Goal: Transaction & Acquisition: Book appointment/travel/reservation

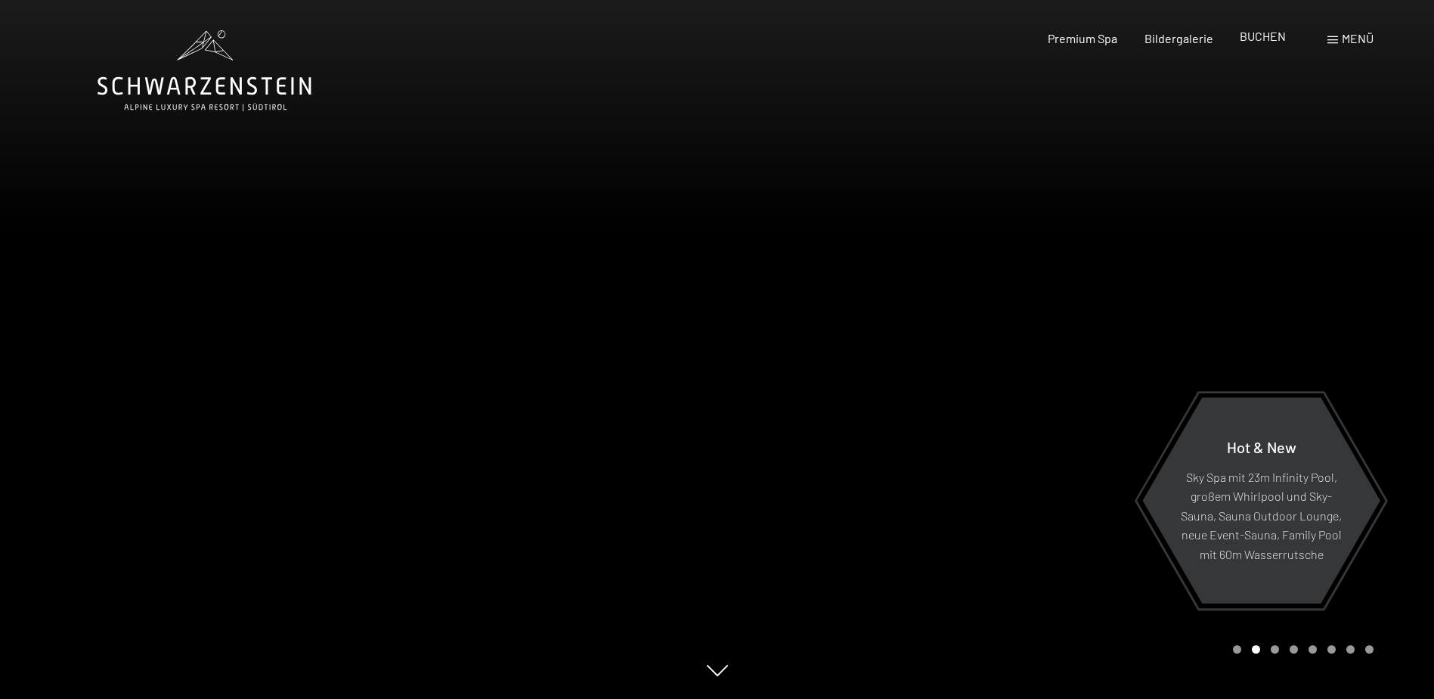
click at [1264, 45] on div "BUCHEN" at bounding box center [1263, 36] width 46 height 17
click at [1049, 39] on span "Premium Spa" at bounding box center [1083, 36] width 70 height 14
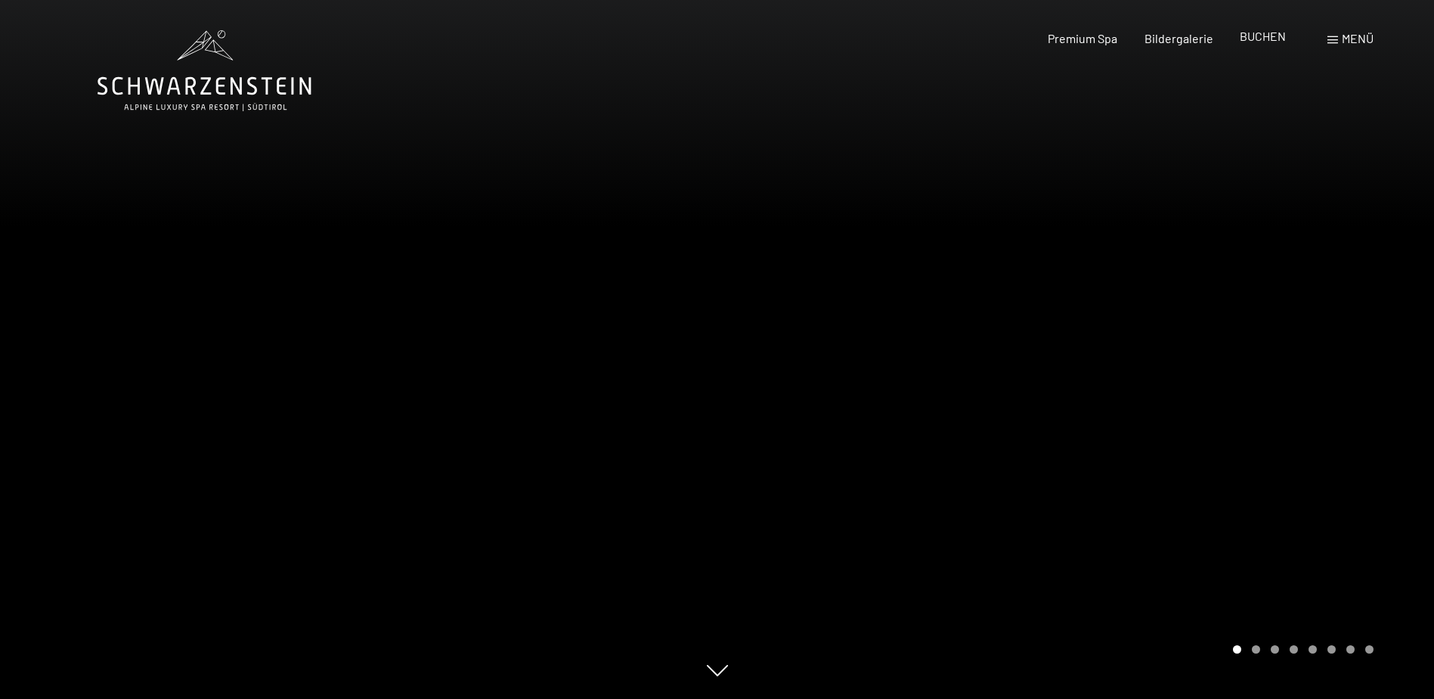
click at [1267, 40] on span "BUCHEN" at bounding box center [1263, 36] width 46 height 14
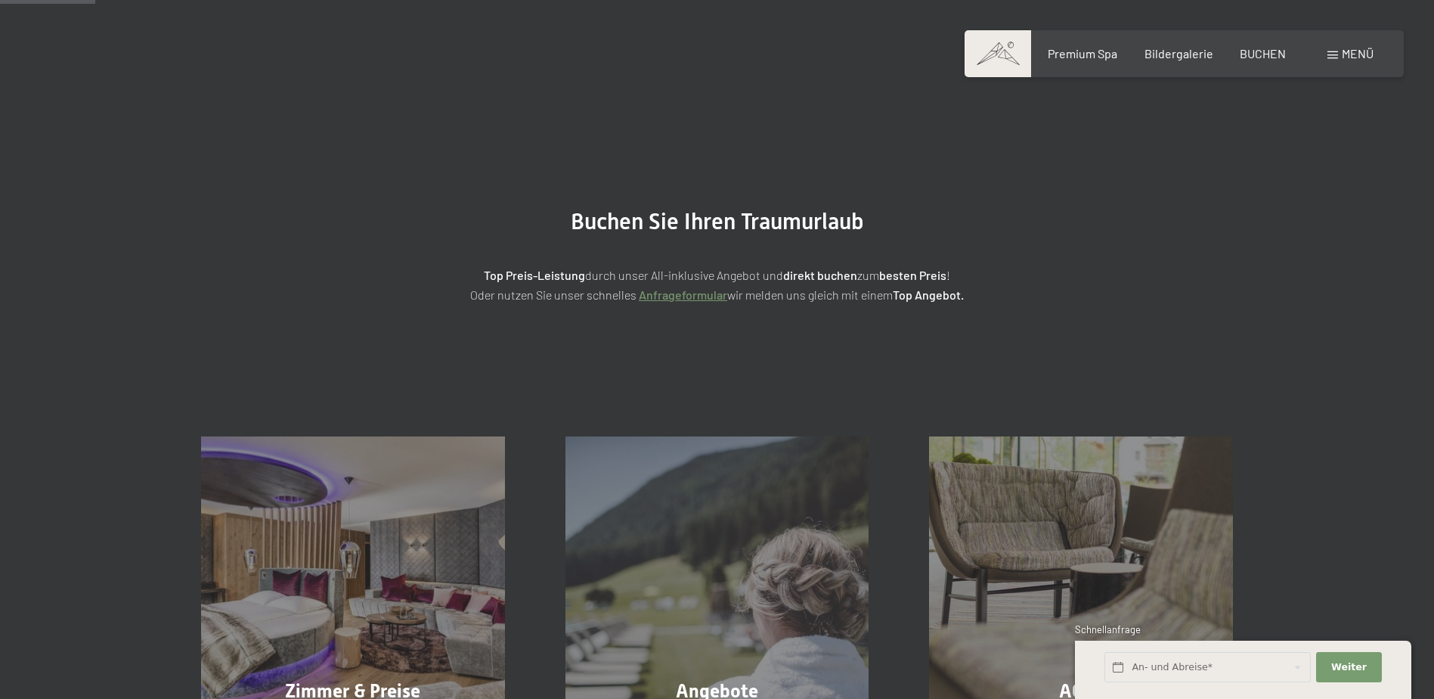
scroll to position [227, 0]
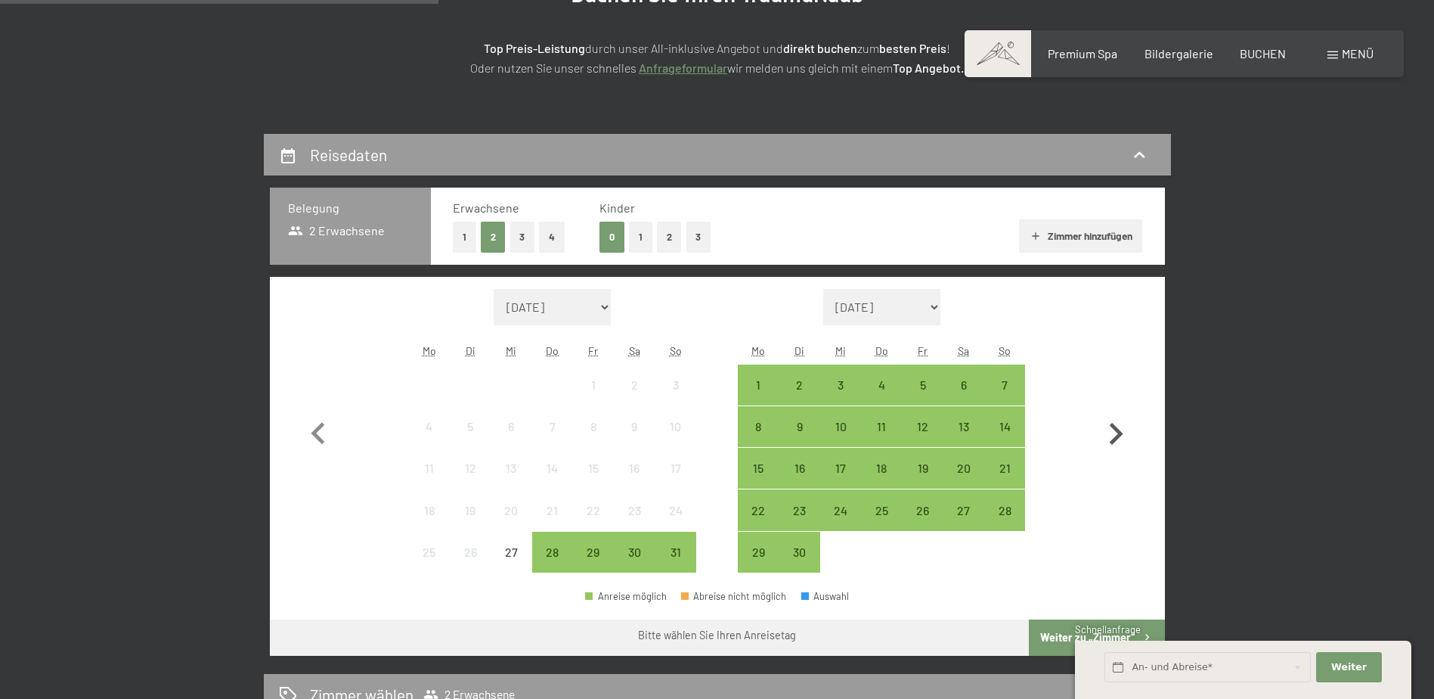
click at [1125, 442] on icon "button" at bounding box center [1116, 434] width 44 height 44
select select "2025-09-01"
select select "2025-10-01"
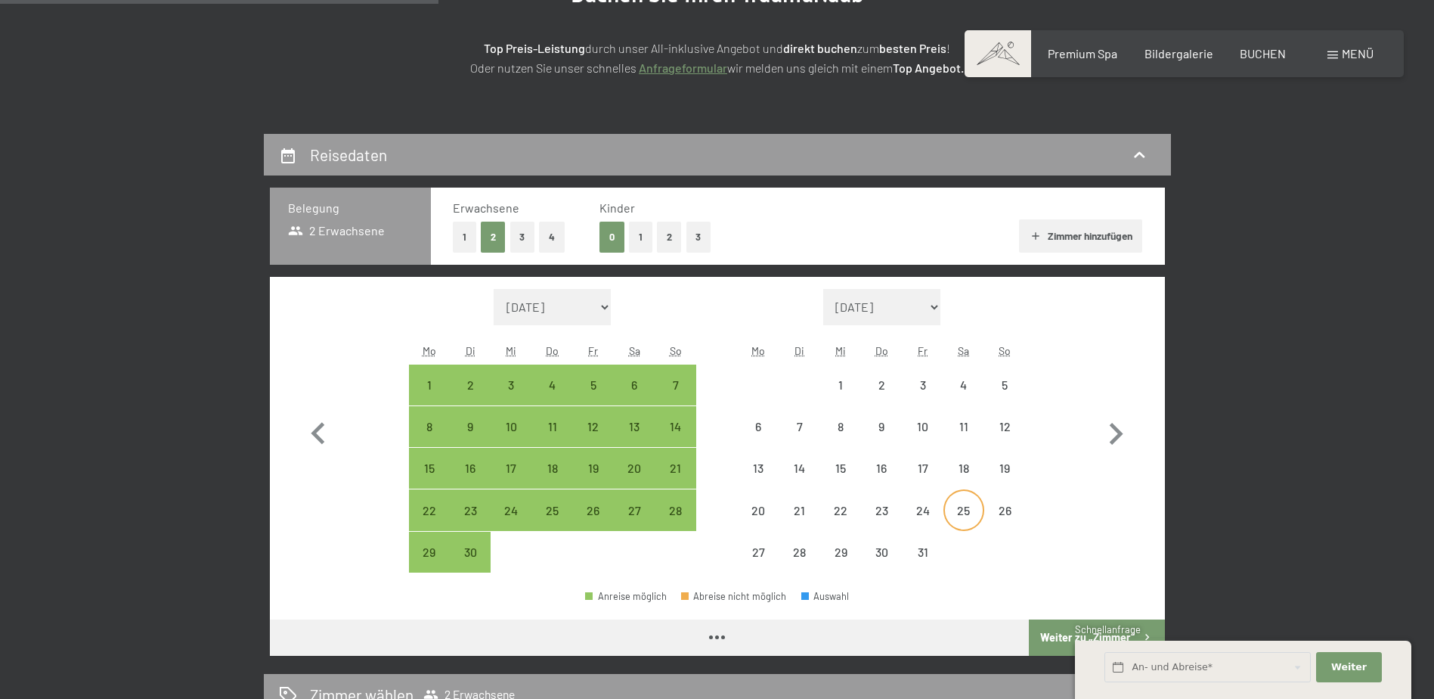
select select "2025-09-01"
select select "2025-10-01"
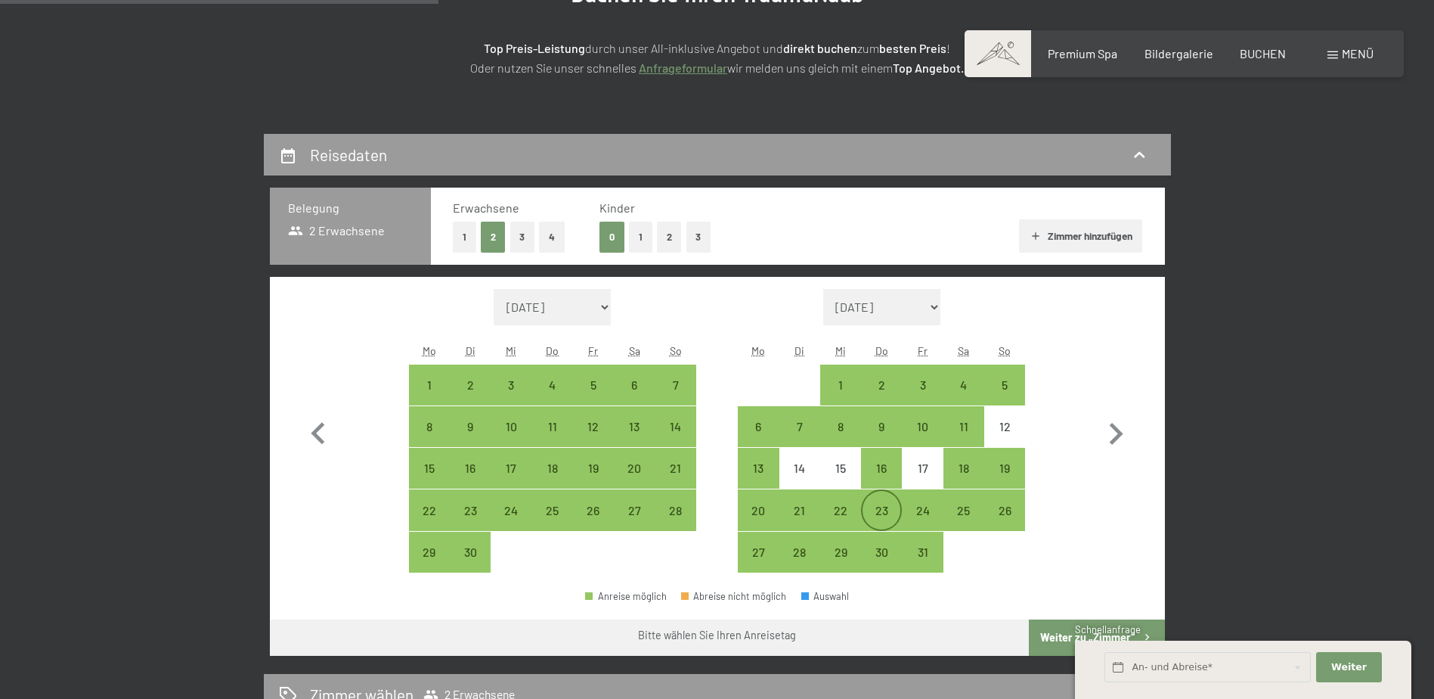
click at [879, 515] on div "23" at bounding box center [882, 523] width 38 height 38
select select "2025-09-01"
select select "2025-10-01"
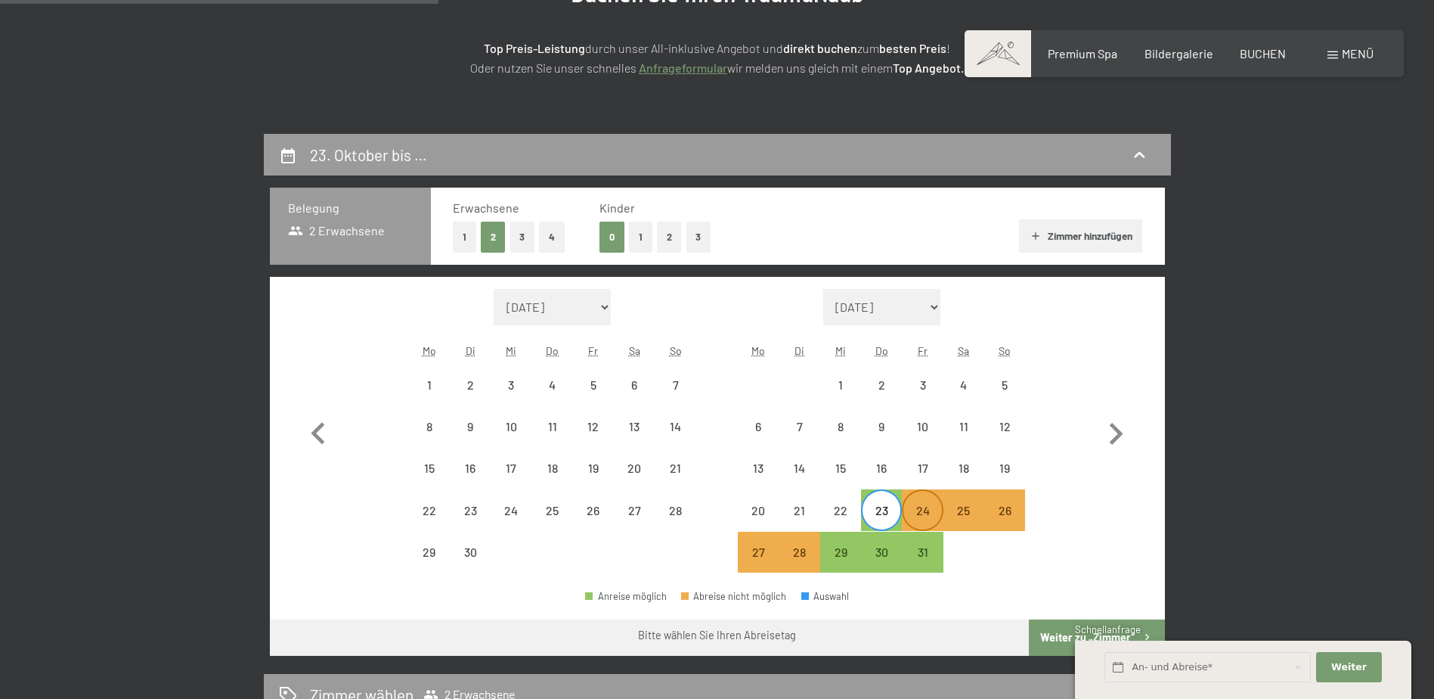
click at [920, 513] on div "24" at bounding box center [922, 523] width 38 height 38
select select "2025-09-01"
select select "2025-10-01"
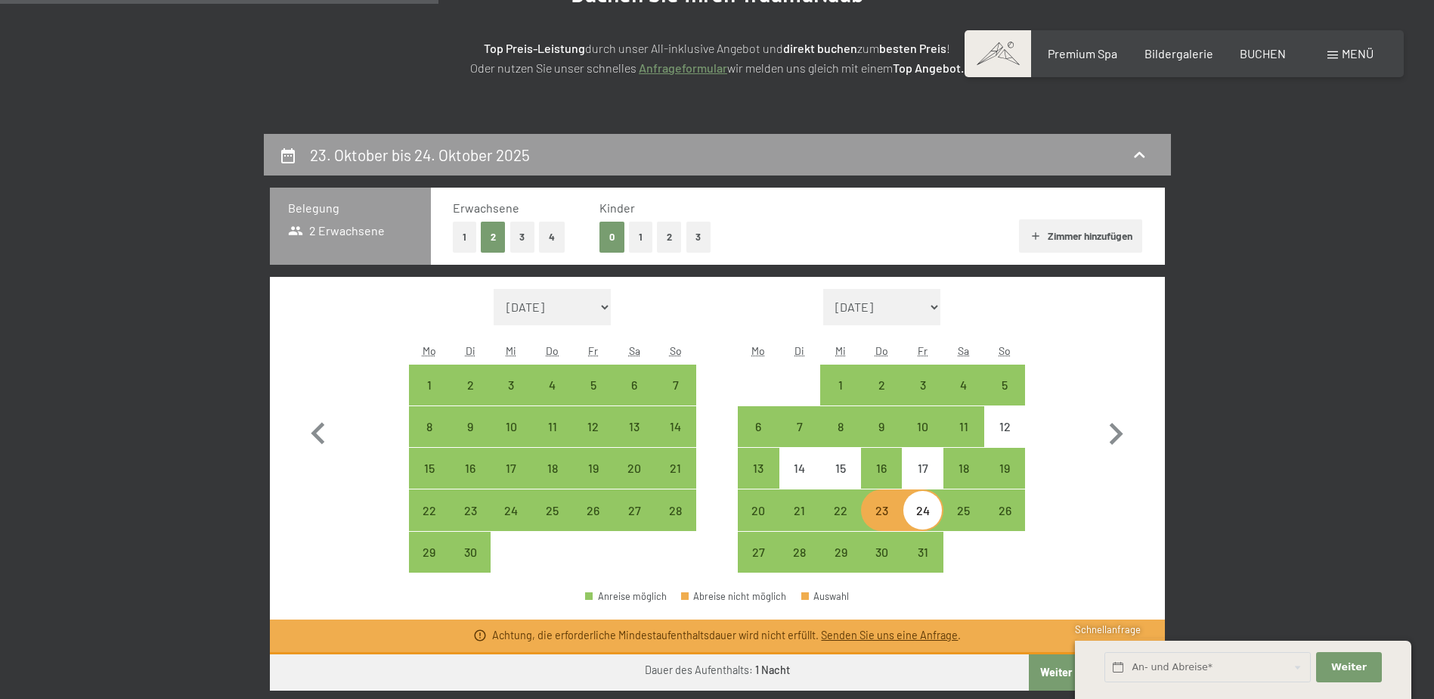
click at [884, 513] on div "23" at bounding box center [882, 523] width 38 height 38
select select "2025-09-01"
select select "2025-10-01"
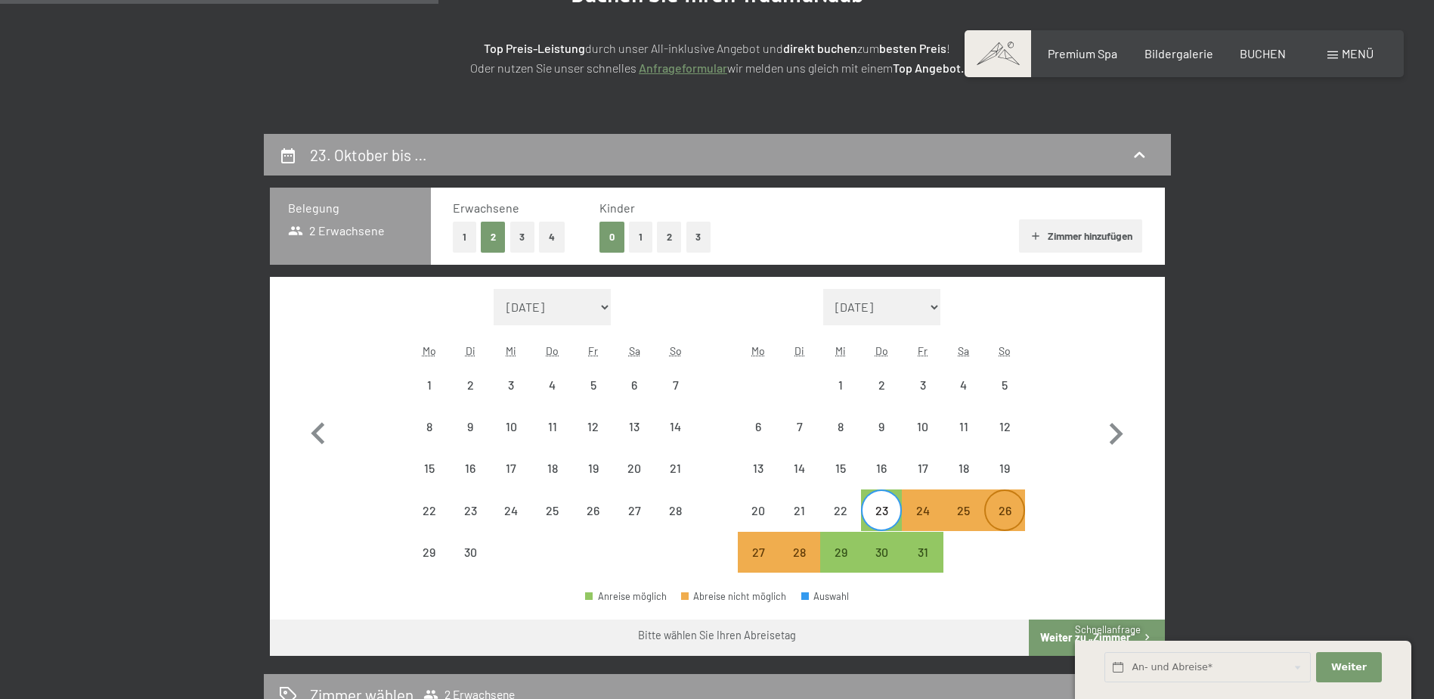
click at [1000, 510] on div "26" at bounding box center [1005, 523] width 38 height 38
select select "[DATE]"
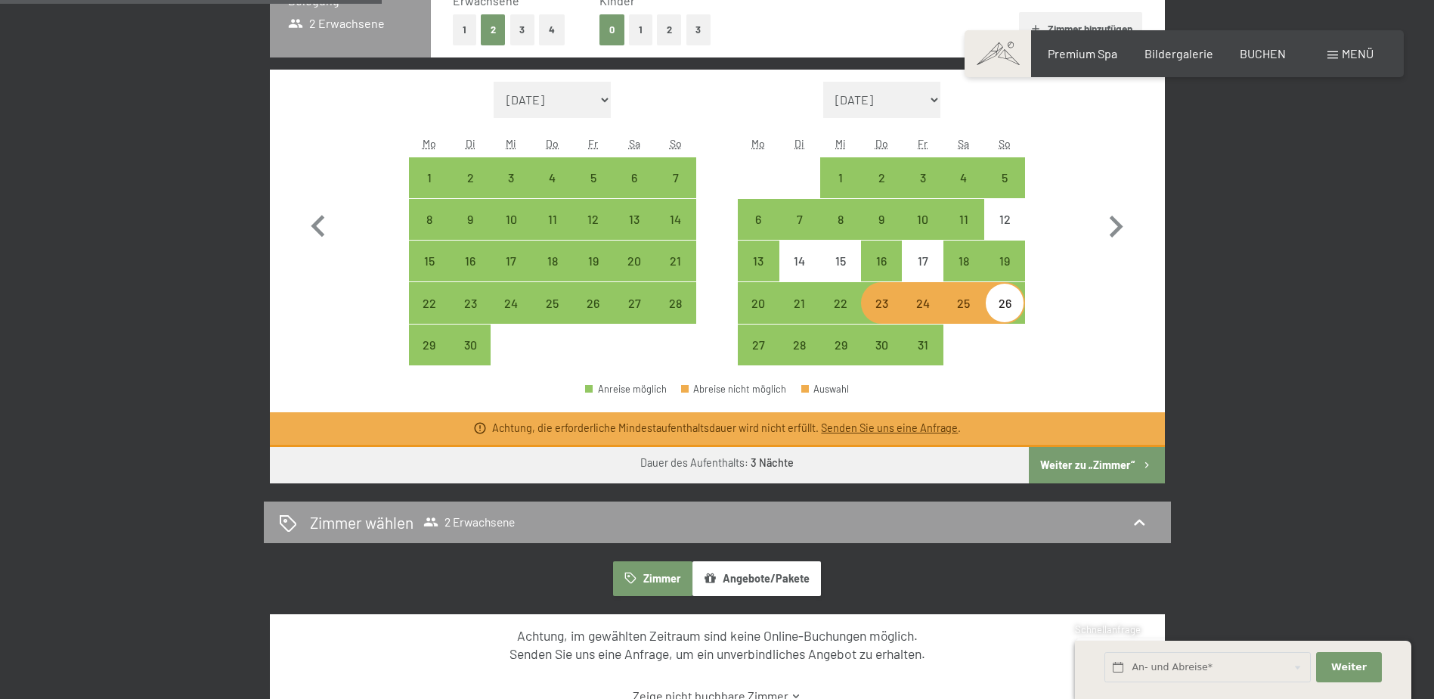
scroll to position [454, 0]
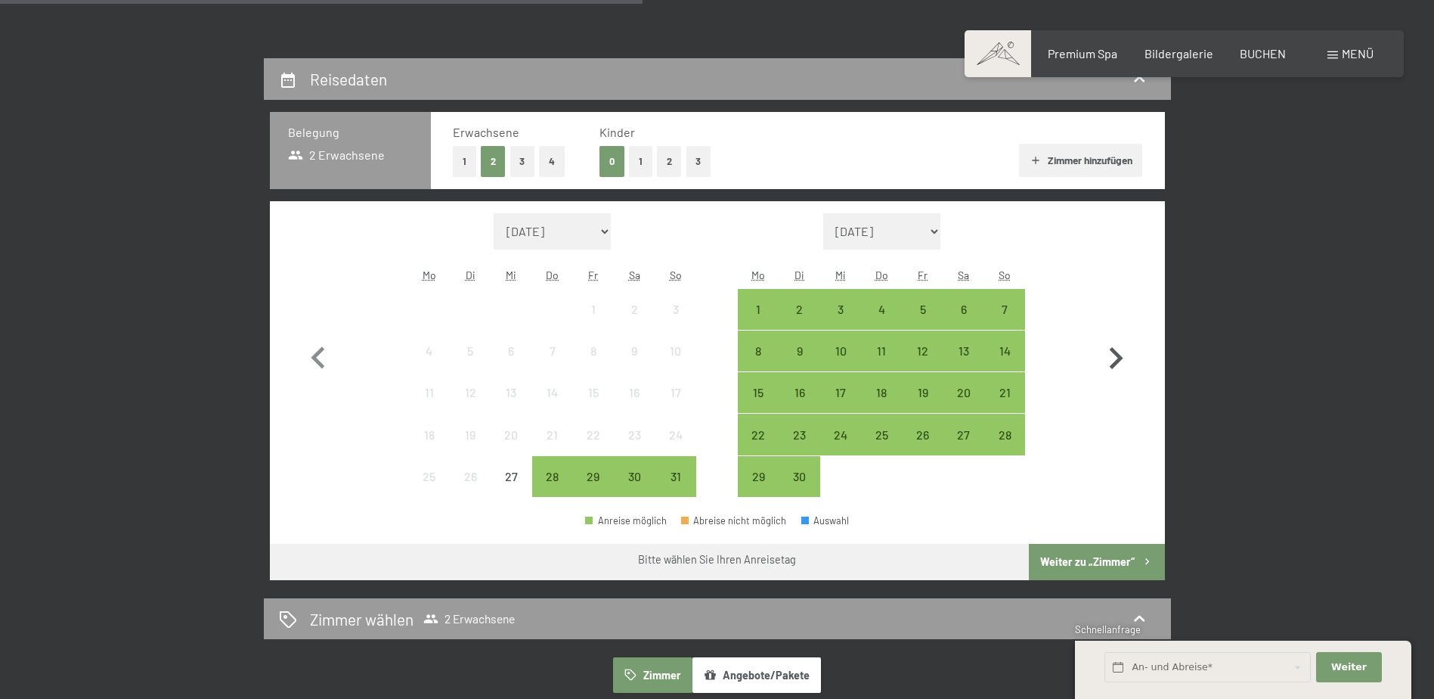
click at [1121, 363] on icon "button" at bounding box center [1116, 358] width 44 height 44
select select "[DATE]"
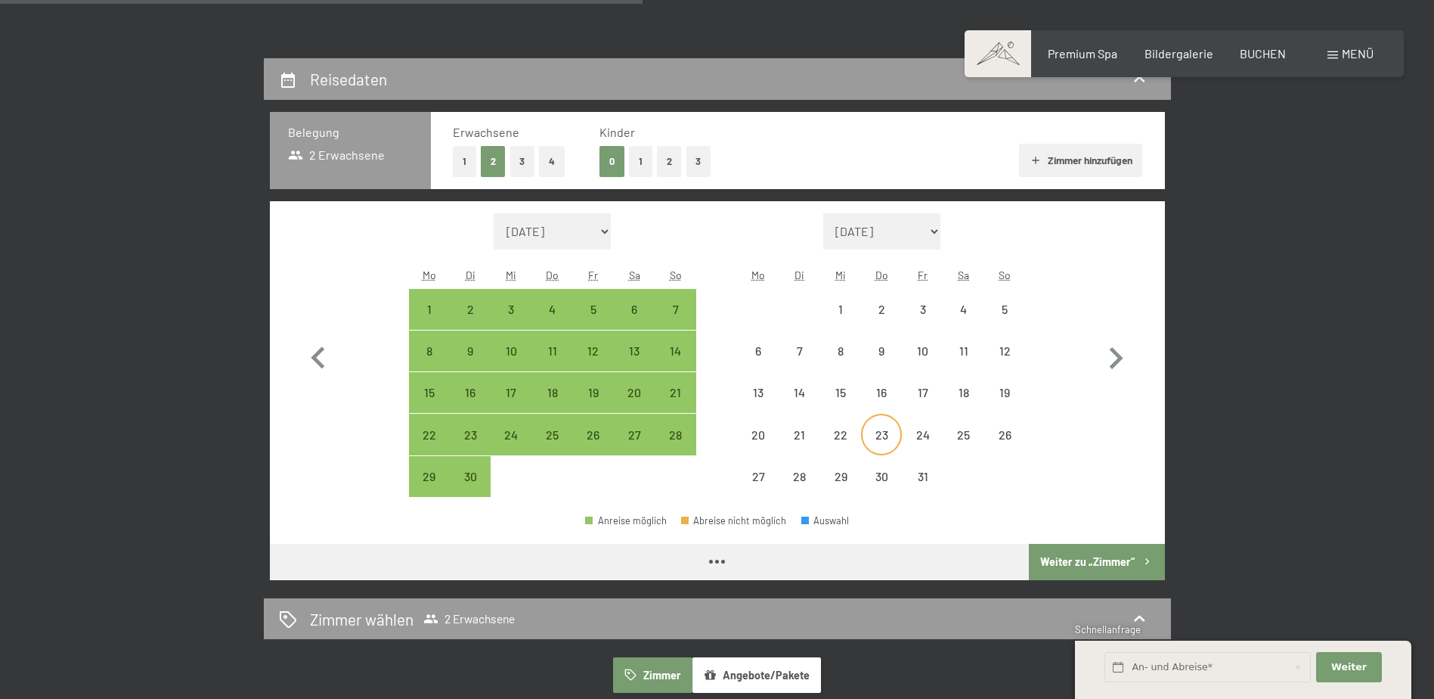
select select "[DATE]"
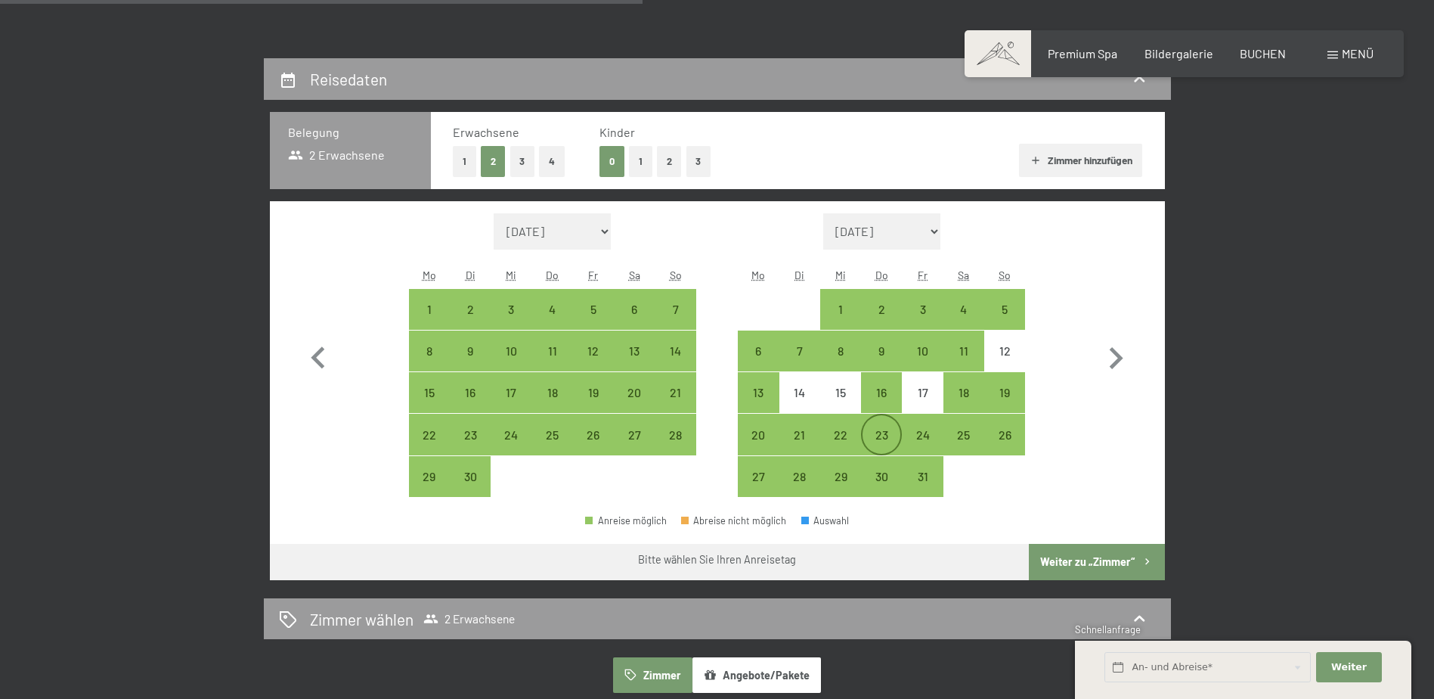
click at [882, 439] on div "23" at bounding box center [882, 448] width 38 height 38
select select "[DATE]"
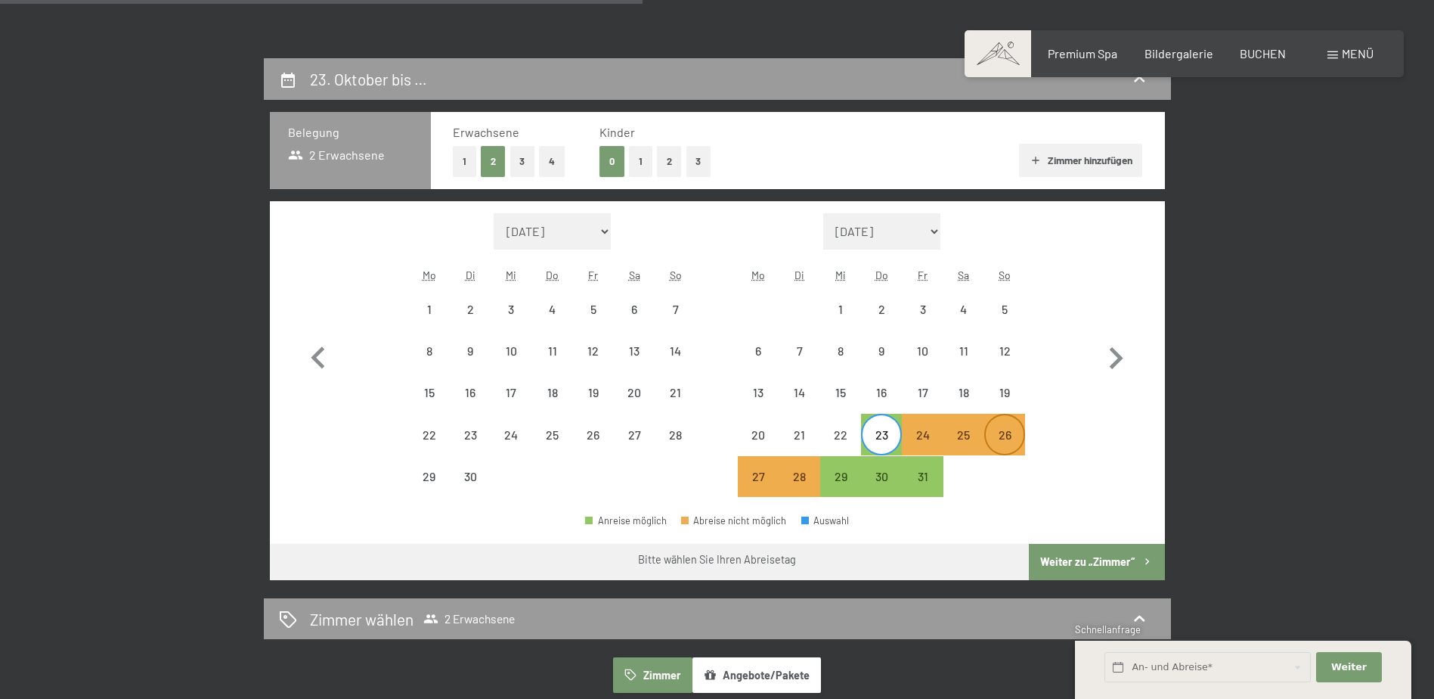
click at [1024, 442] on div "26" at bounding box center [1005, 448] width 38 height 38
select select "[DATE]"
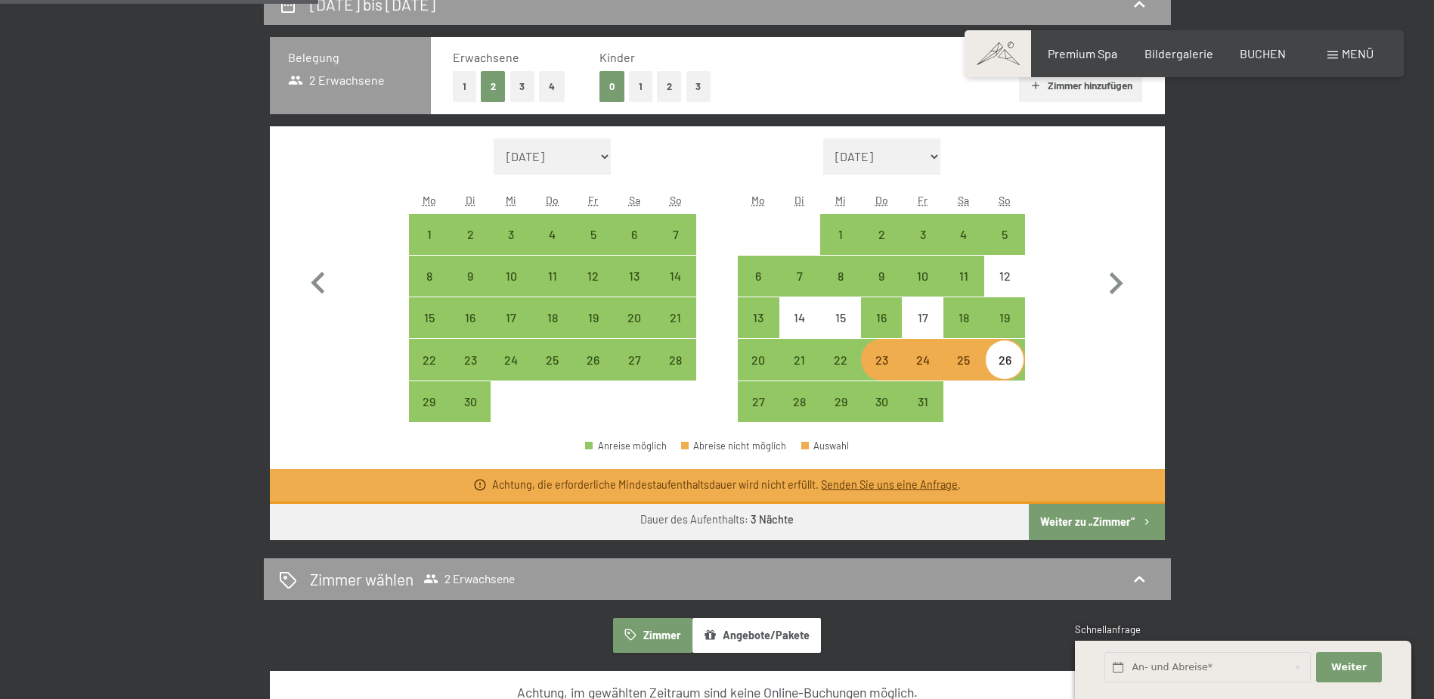
scroll to position [378, 0]
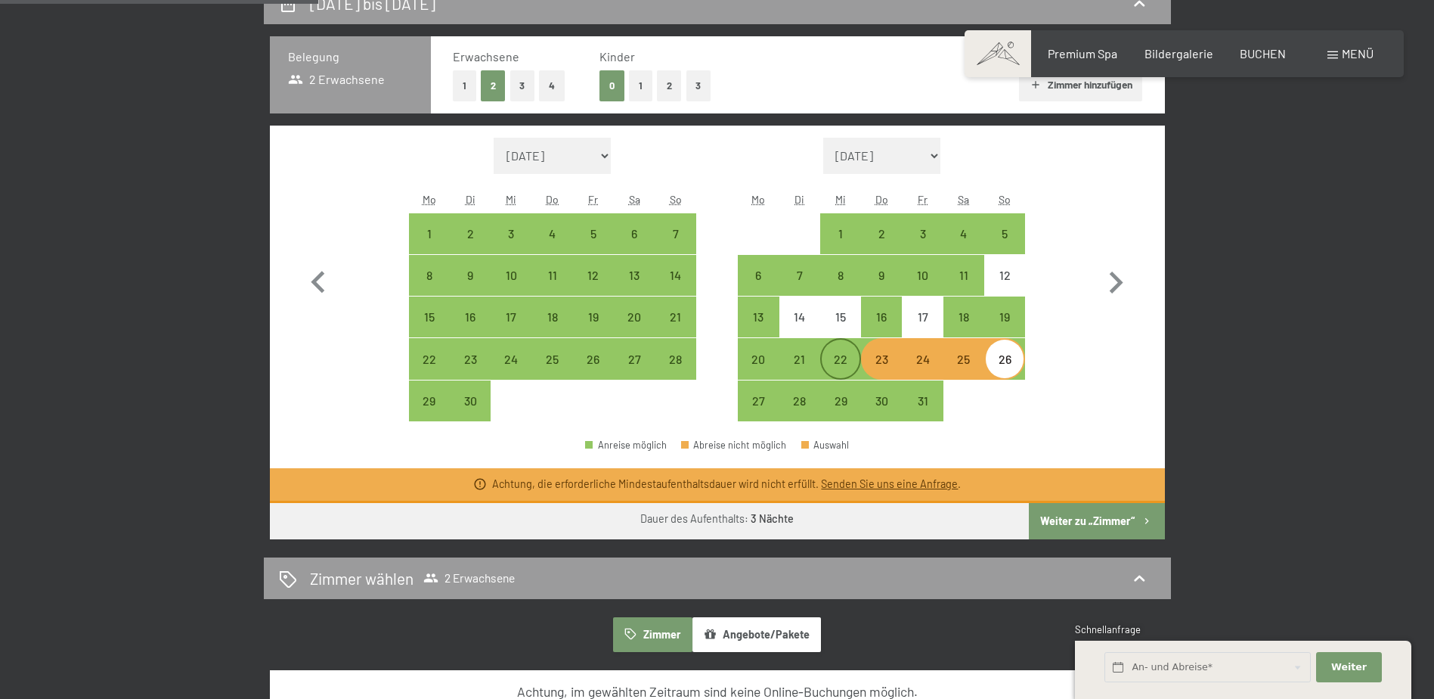
click at [853, 365] on div "22" at bounding box center [841, 372] width 38 height 38
select select "[DATE]"
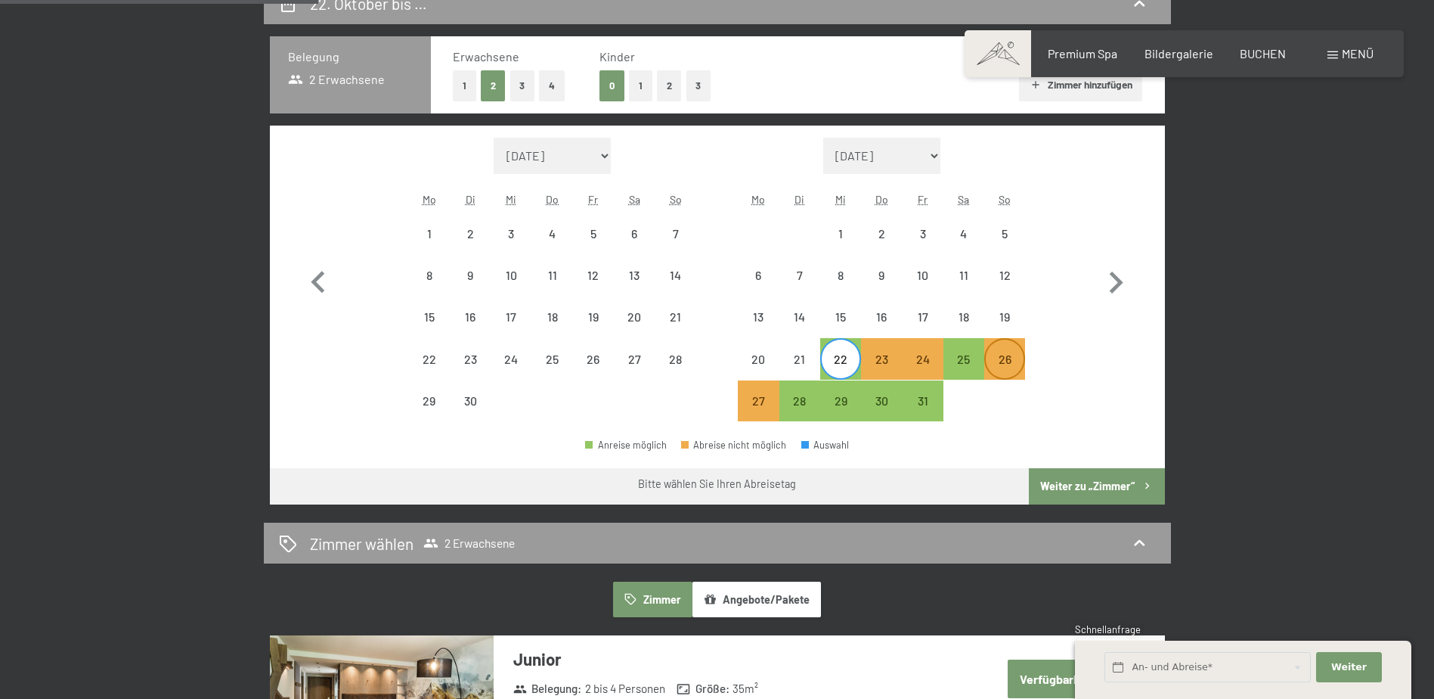
click at [1012, 370] on div "26" at bounding box center [1005, 372] width 38 height 38
select select "[DATE]"
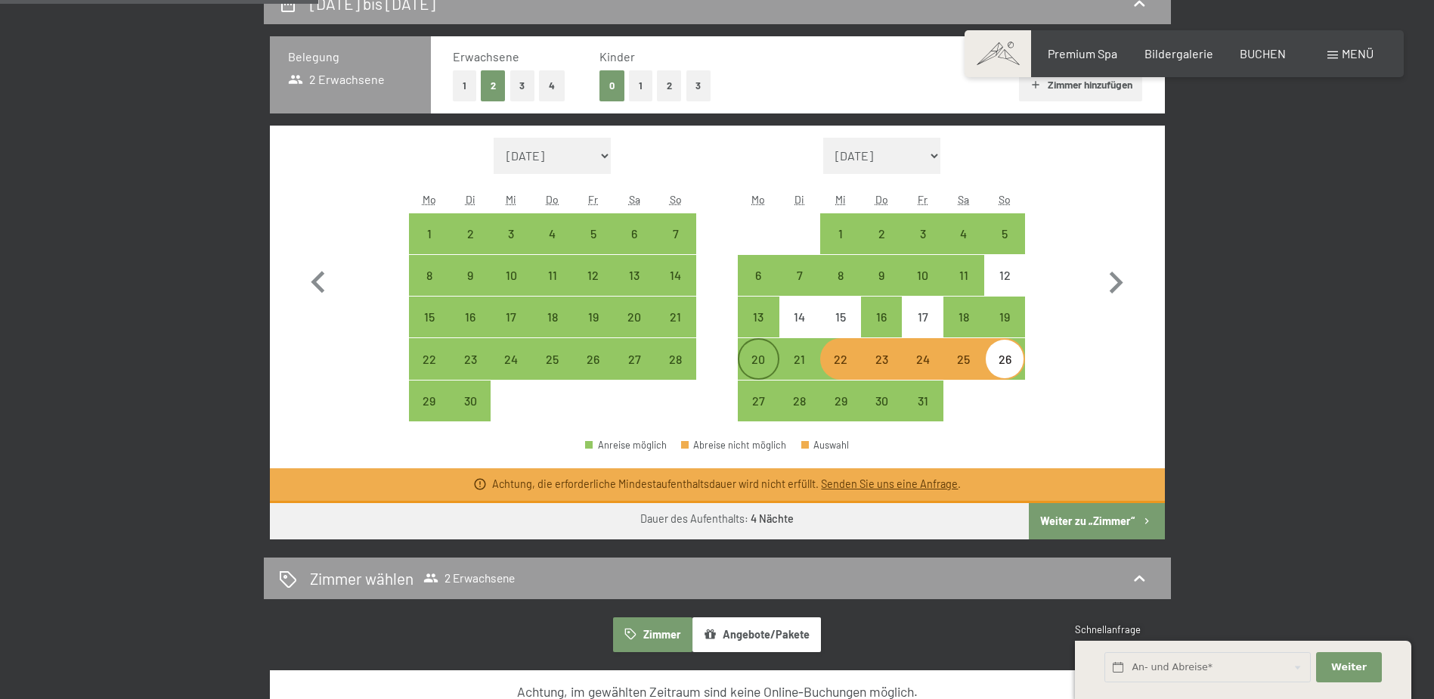
click at [764, 359] on div "20" at bounding box center [758, 372] width 38 height 38
select select "[DATE]"
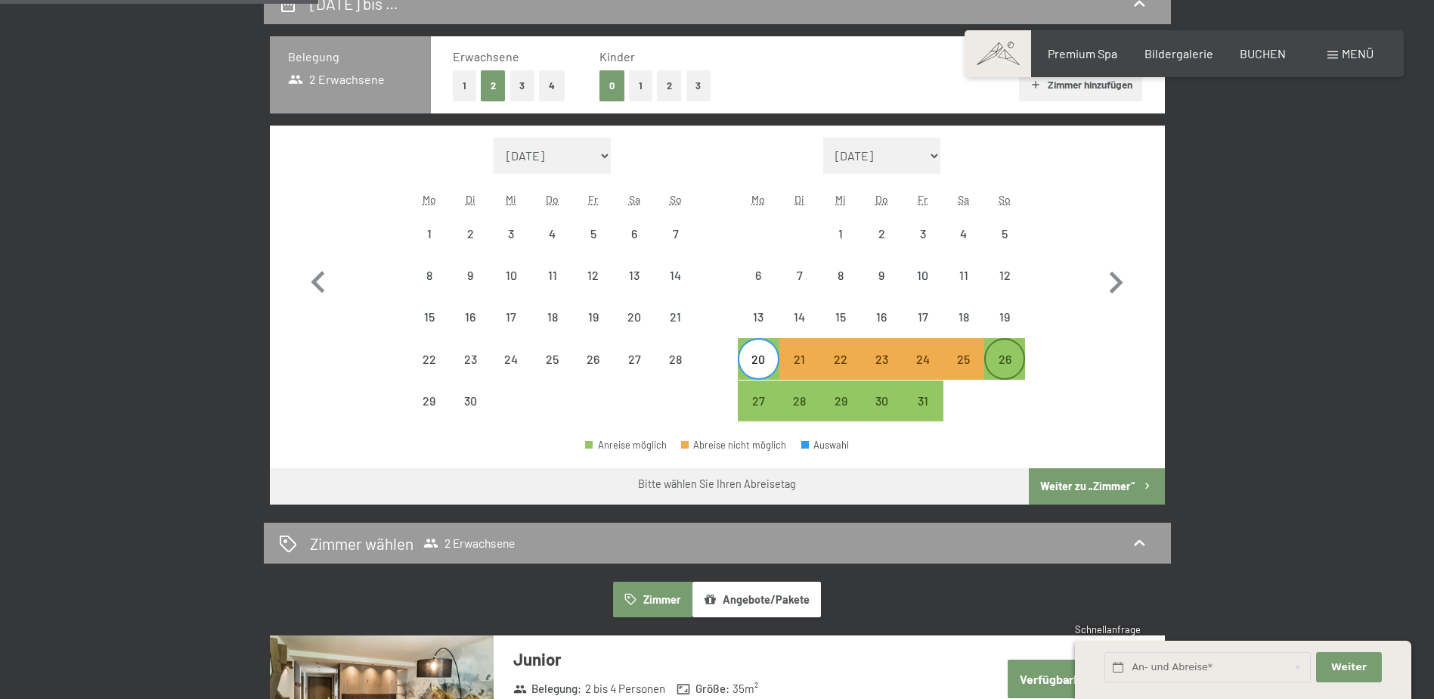
click at [1012, 357] on div "26" at bounding box center [1005, 372] width 38 height 38
select select "[DATE]"
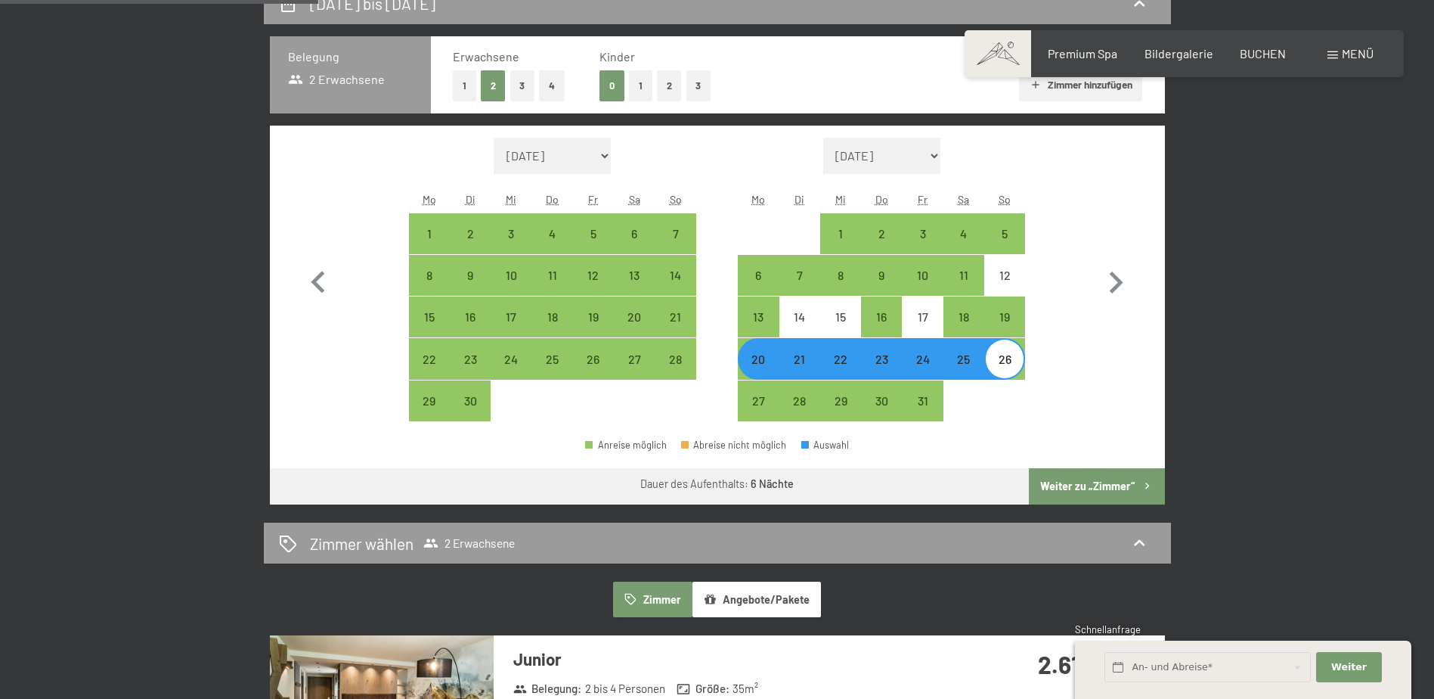
click at [934, 365] on div "24" at bounding box center [922, 372] width 38 height 38
select select "[DATE]"
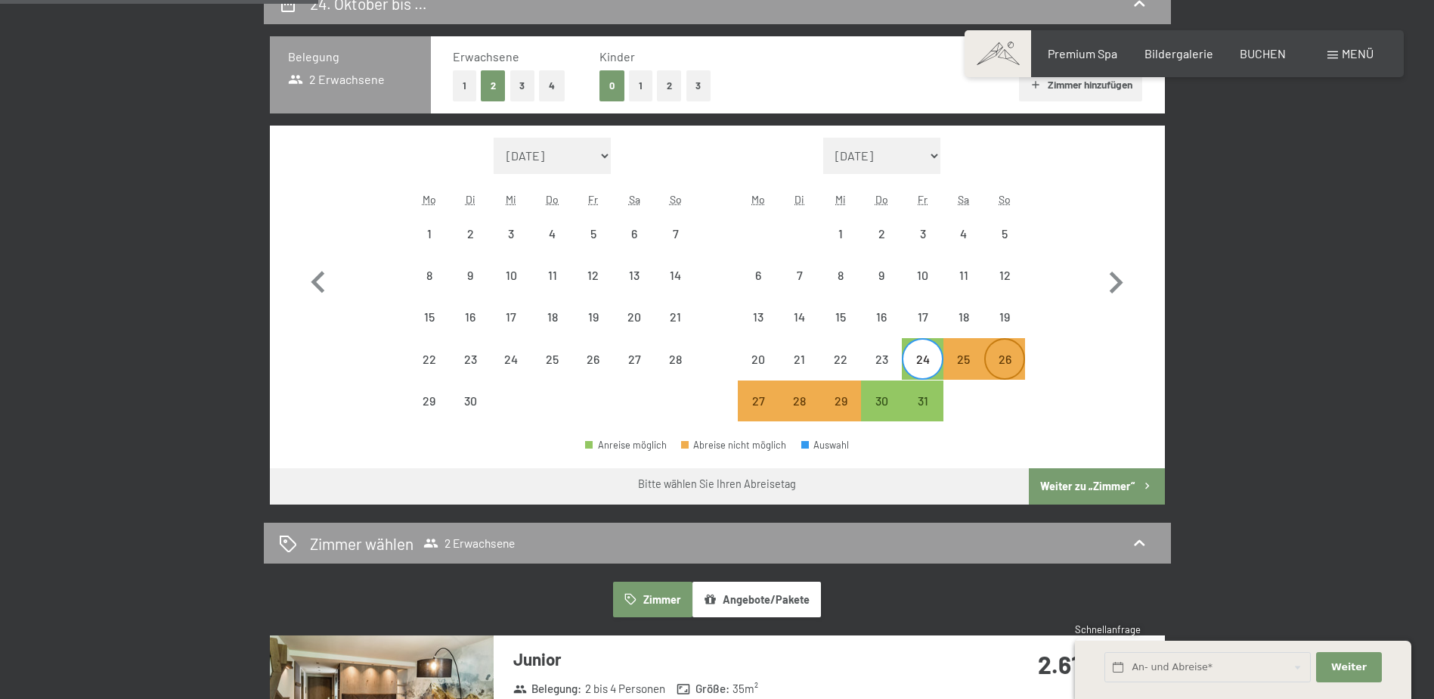
click at [1007, 359] on div "26" at bounding box center [1005, 372] width 38 height 38
select select "[DATE]"
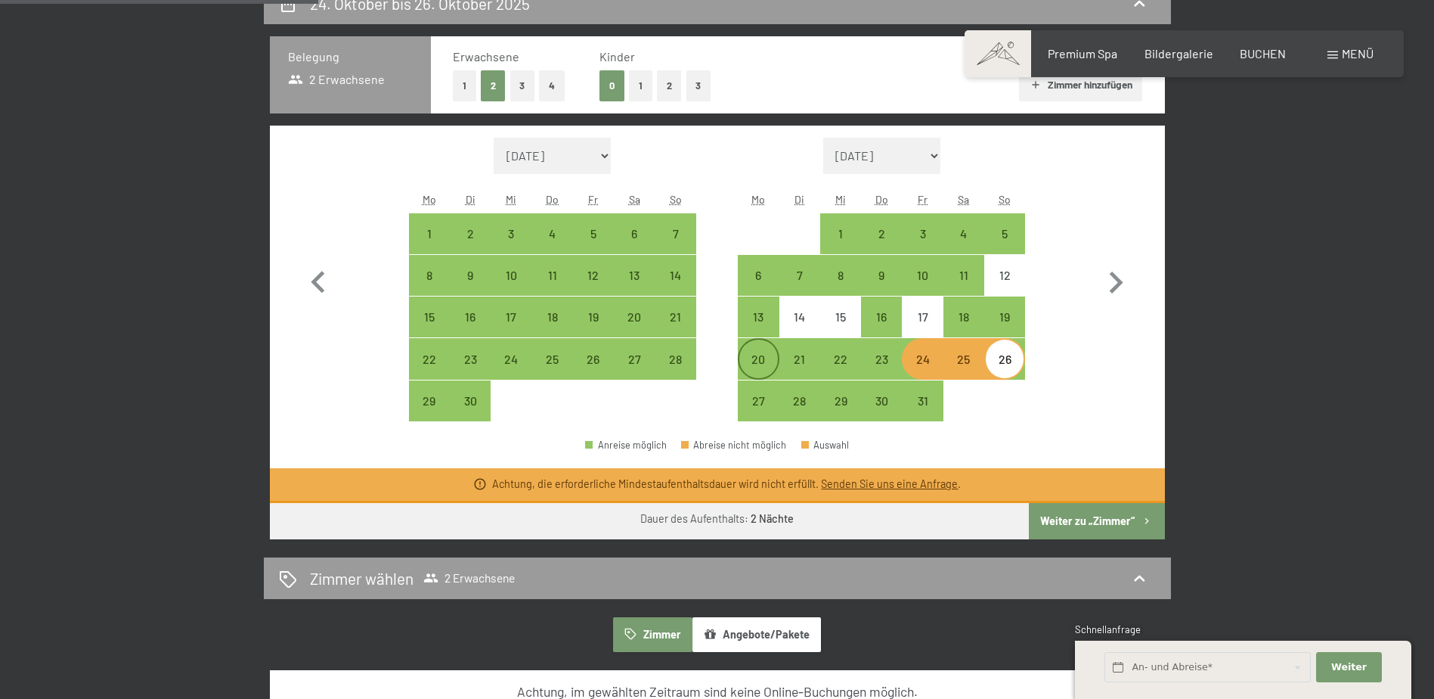
click at [754, 359] on div "20" at bounding box center [758, 372] width 38 height 38
select select "[DATE]"
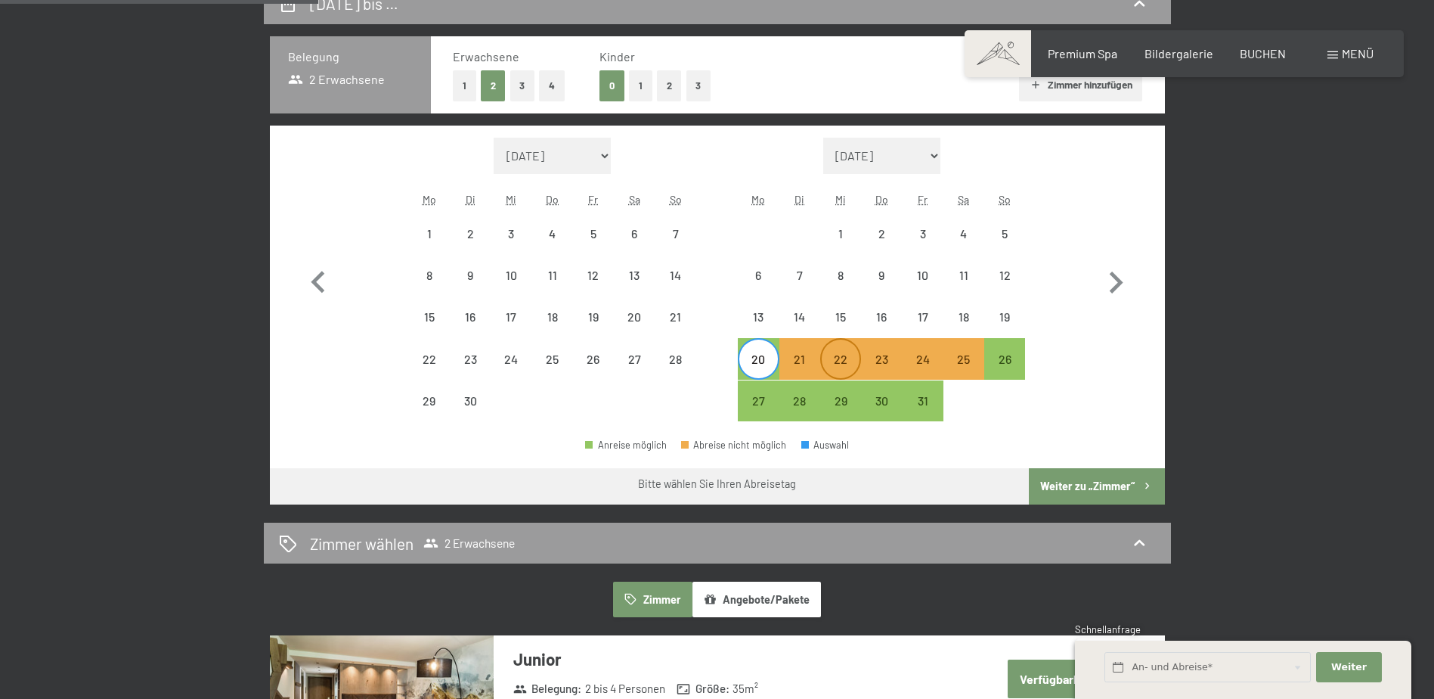
click at [850, 360] on div "22" at bounding box center [841, 372] width 38 height 38
select select "[DATE]"
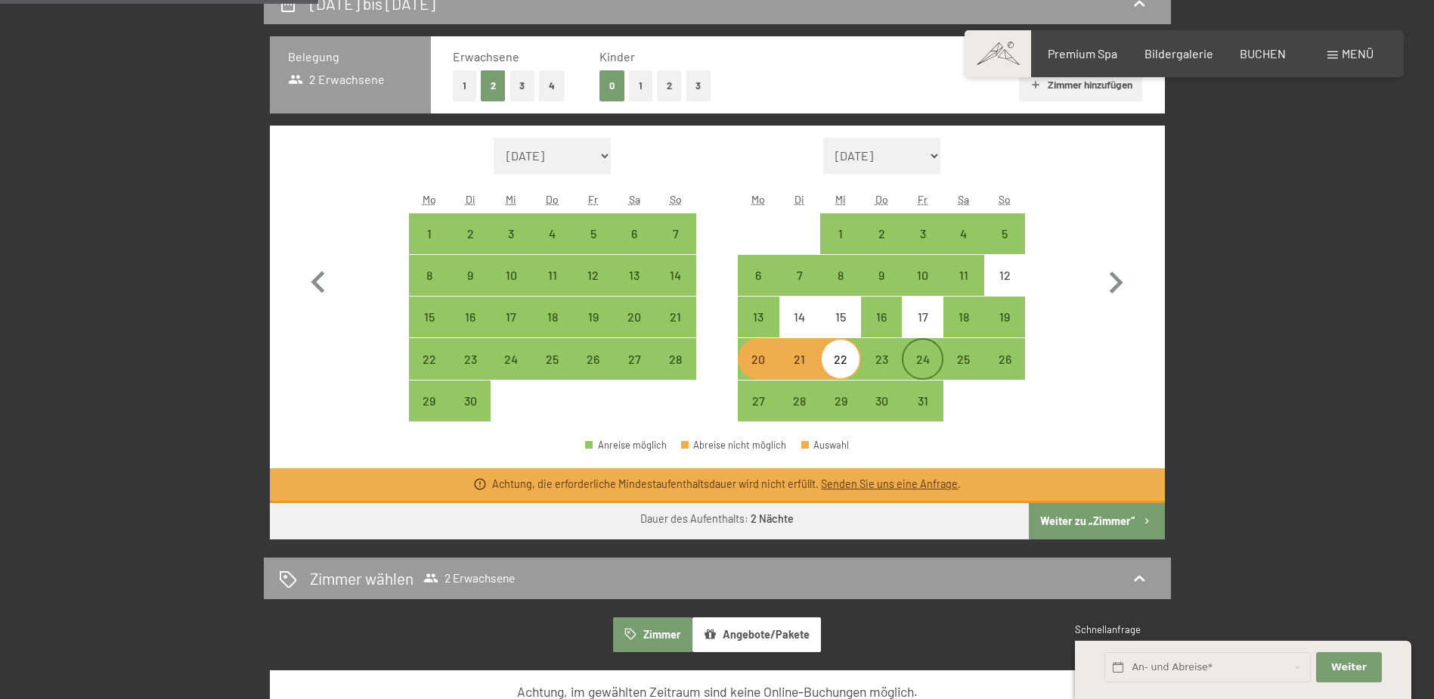
click at [906, 360] on div "24" at bounding box center [922, 372] width 38 height 38
select select "[DATE]"
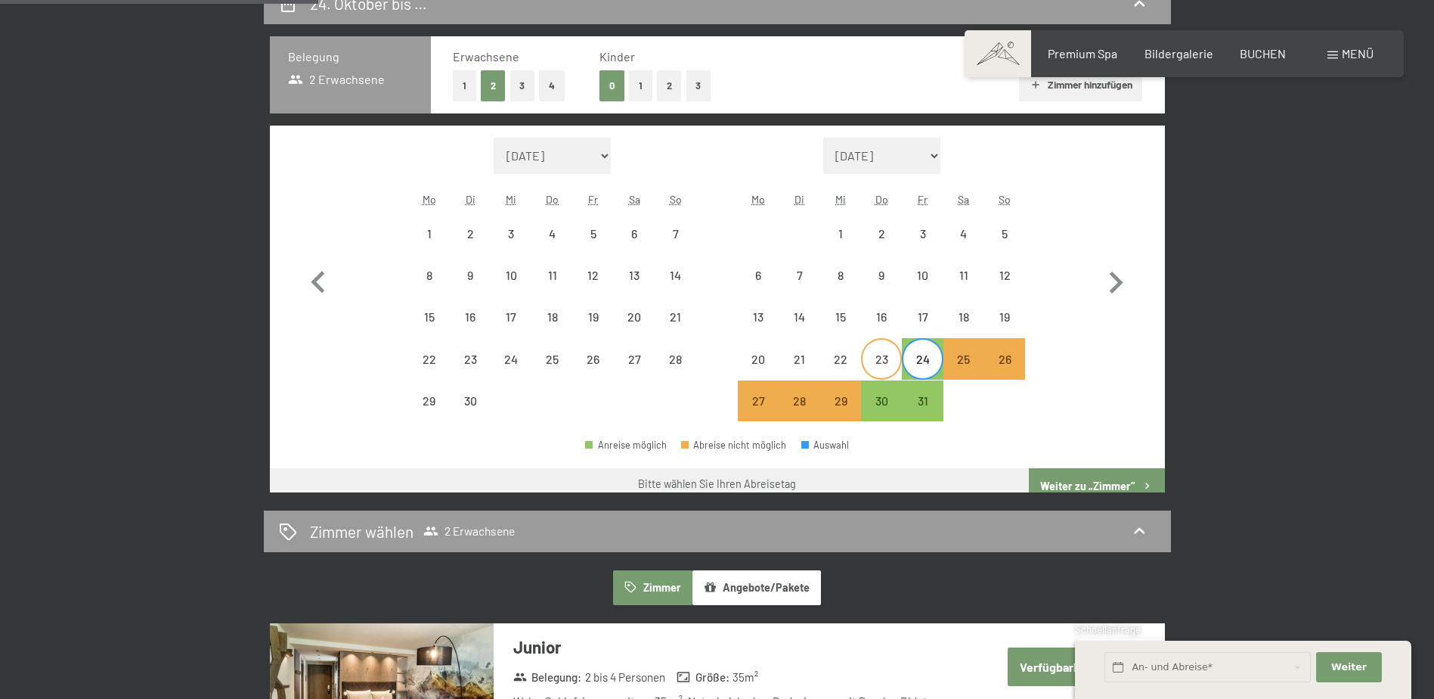
click at [894, 361] on div "23" at bounding box center [882, 372] width 38 height 38
select select "[DATE]"
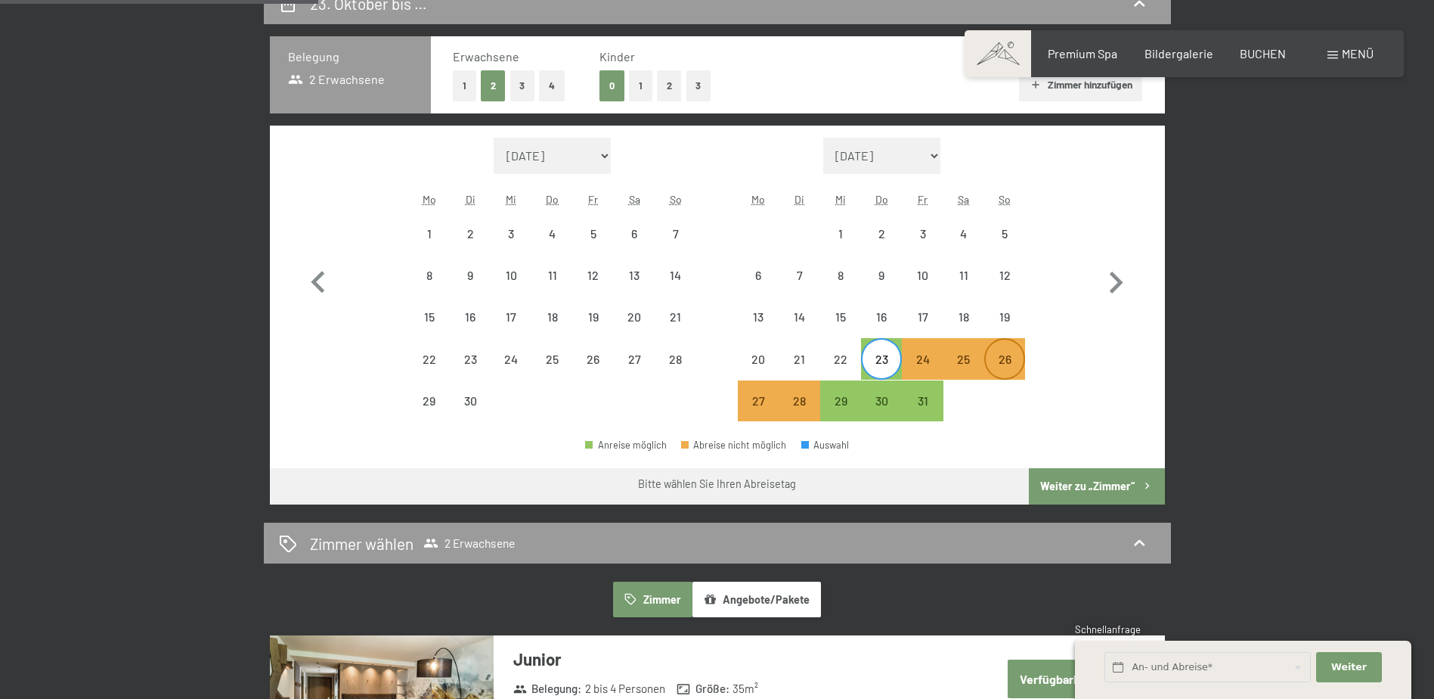
click at [1016, 359] on div "26" at bounding box center [1005, 372] width 38 height 38
select select "[DATE]"
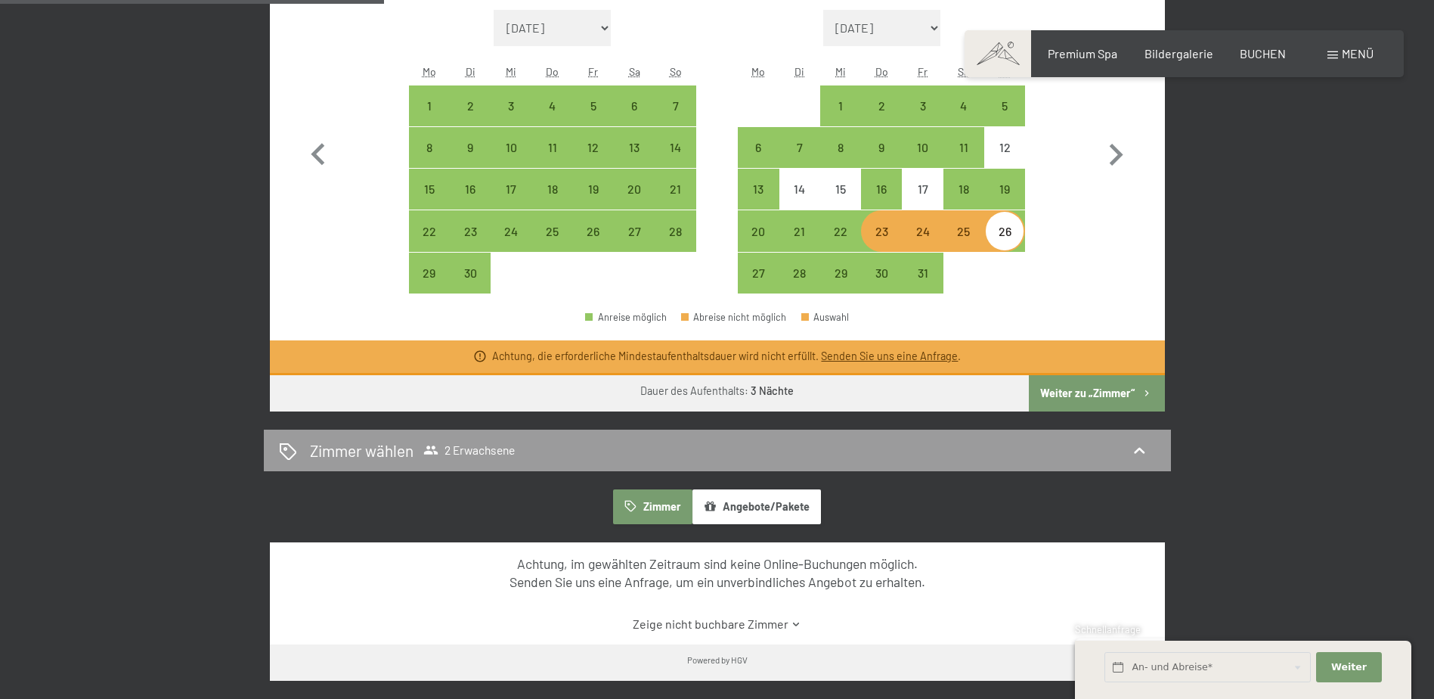
scroll to position [529, 0]
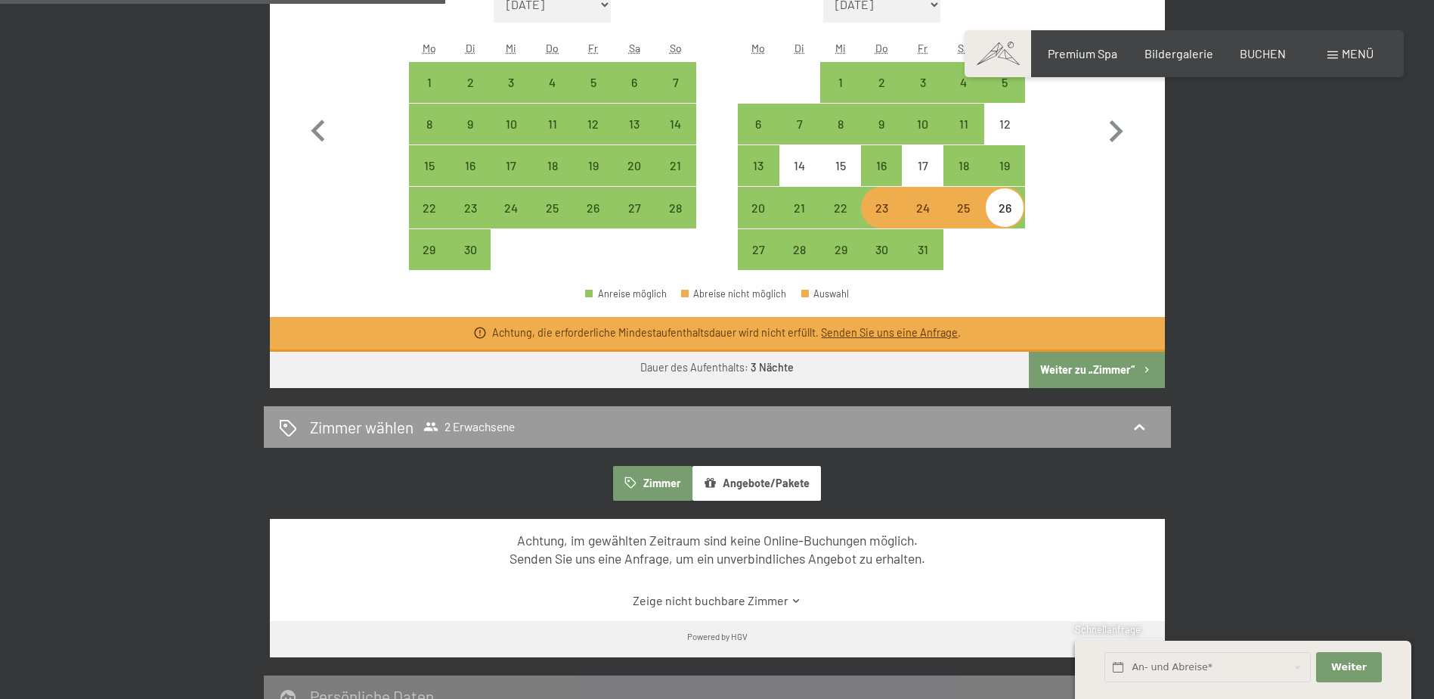
click at [1087, 363] on button "Weiter zu „Zimmer“" at bounding box center [1096, 370] width 135 height 36
select select "[DATE]"
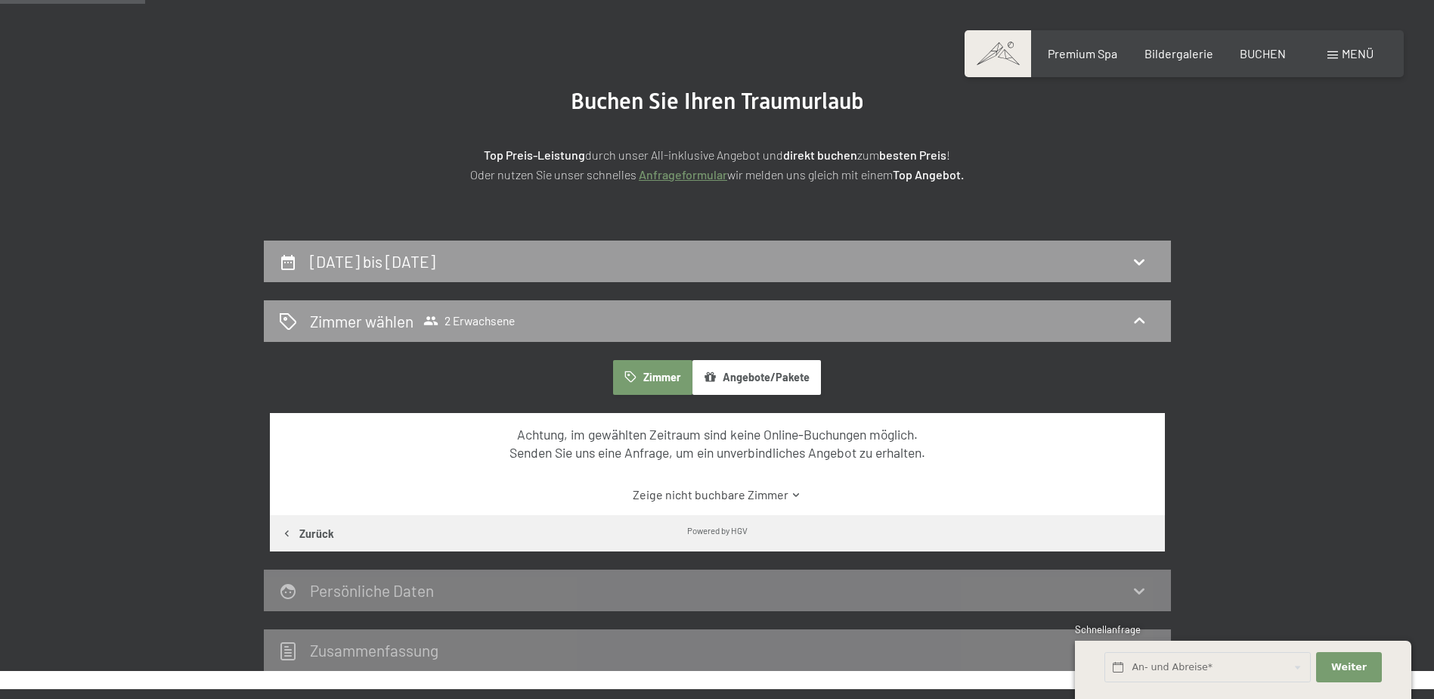
scroll to position [119, 0]
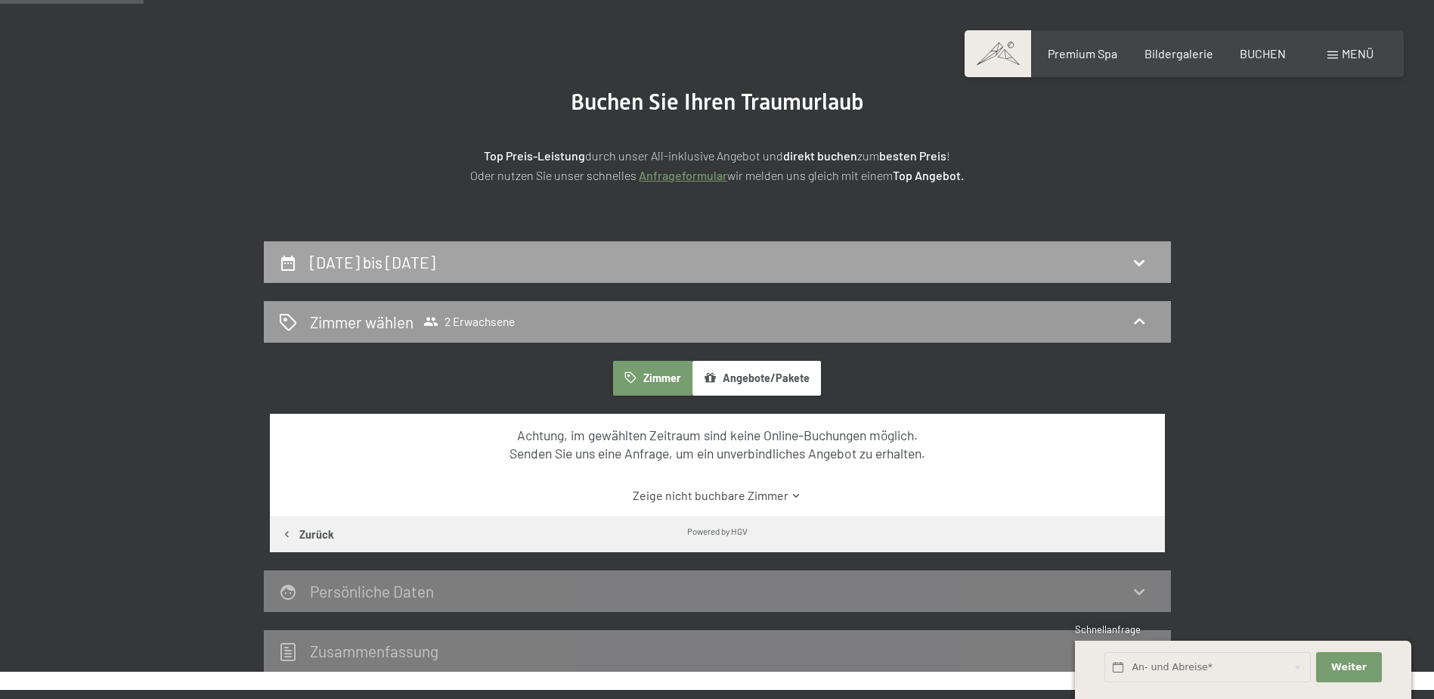
click at [759, 274] on div "23. Oktober bis 26. Oktober 2025" at bounding box center [717, 262] width 907 height 42
select select "[DATE]"
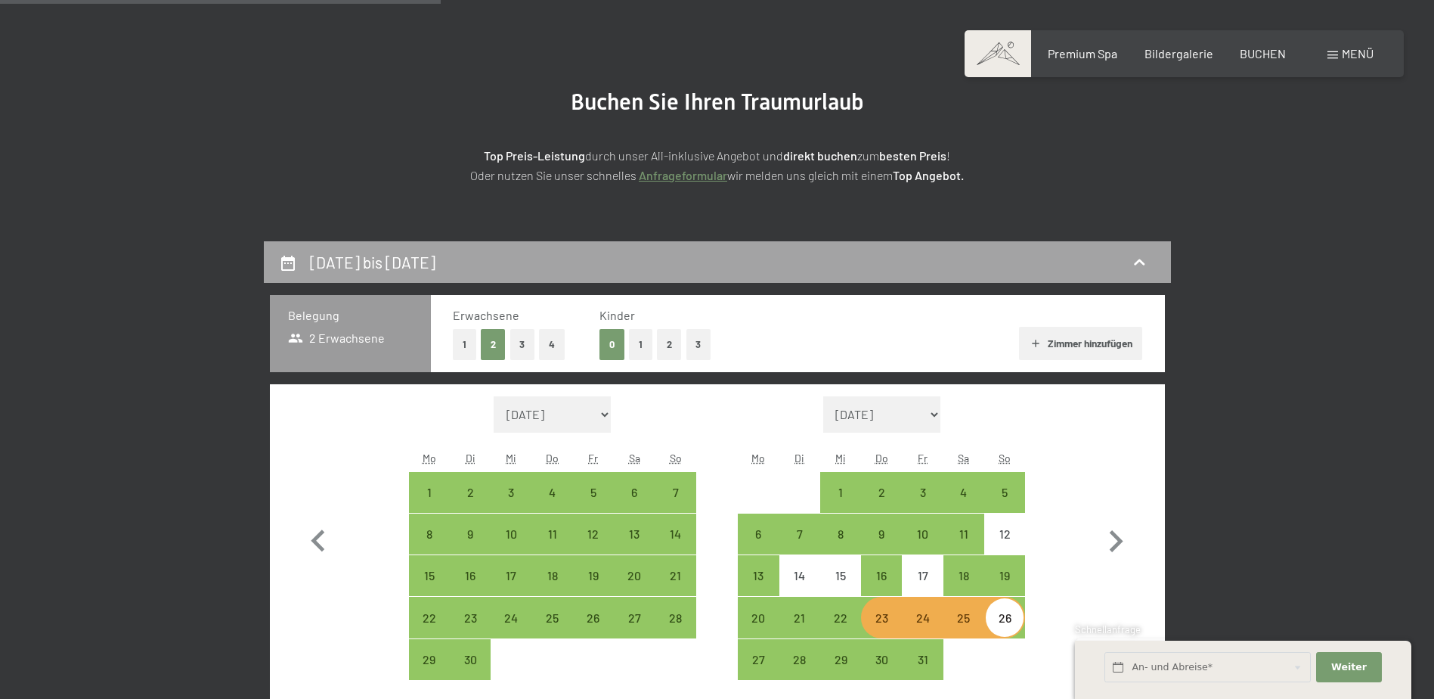
scroll to position [361, 0]
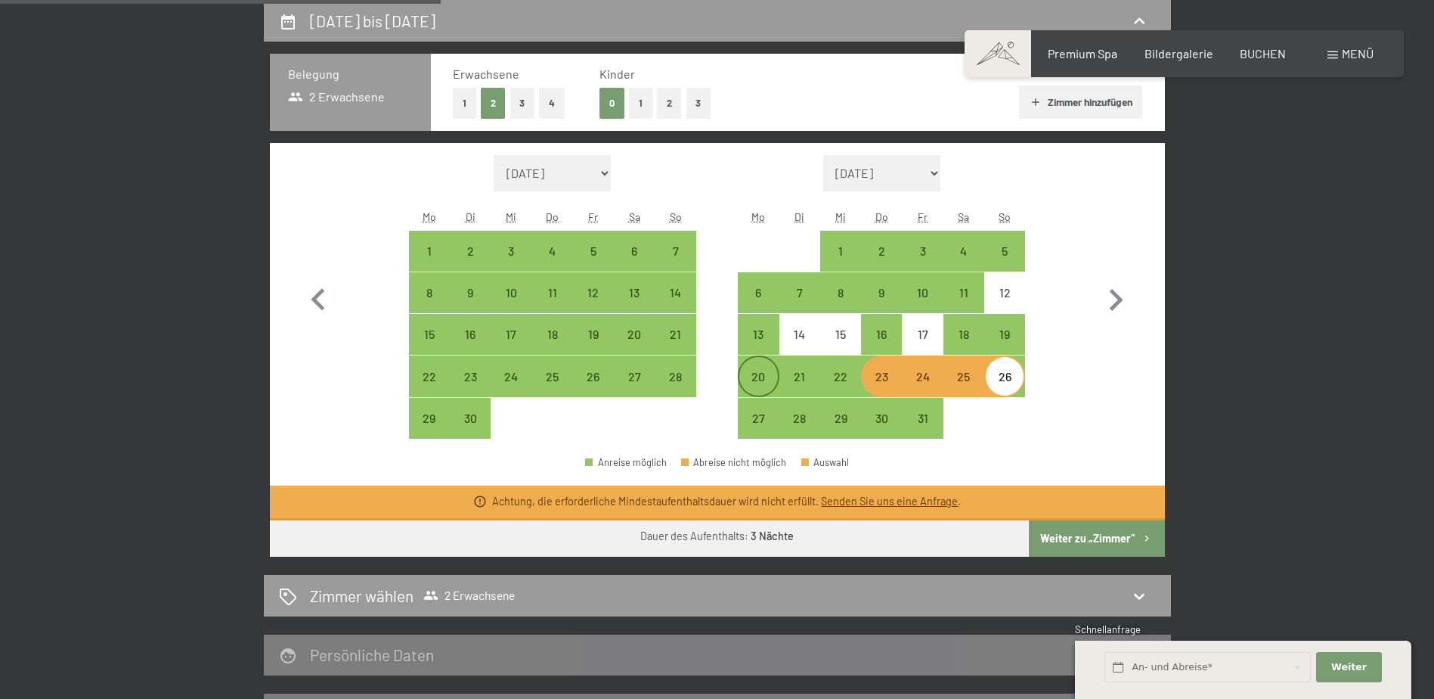
click at [758, 370] on div "20" at bounding box center [758, 389] width 38 height 38
select select "[DATE]"
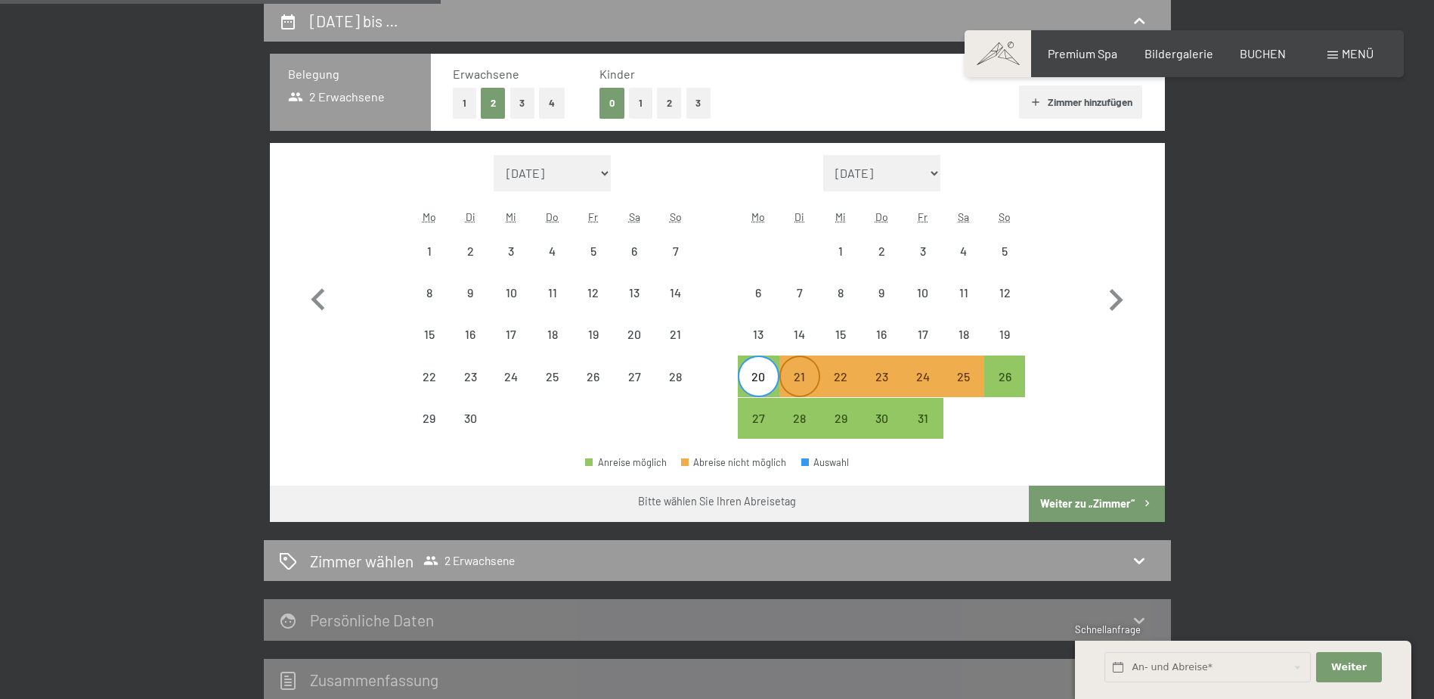
click at [808, 369] on div "21" at bounding box center [800, 376] width 38 height 38
select select "[DATE]"
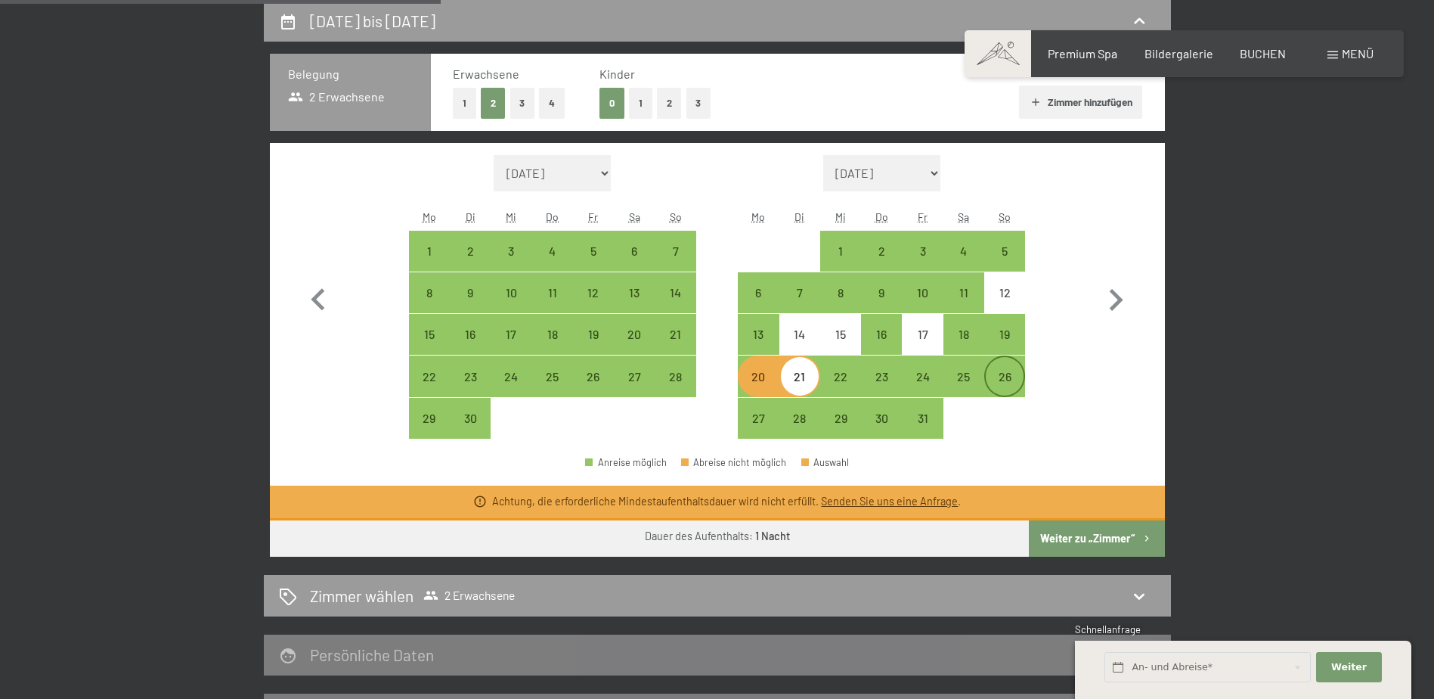
click at [1006, 370] on div "26" at bounding box center [1005, 389] width 38 height 38
select select "[DATE]"
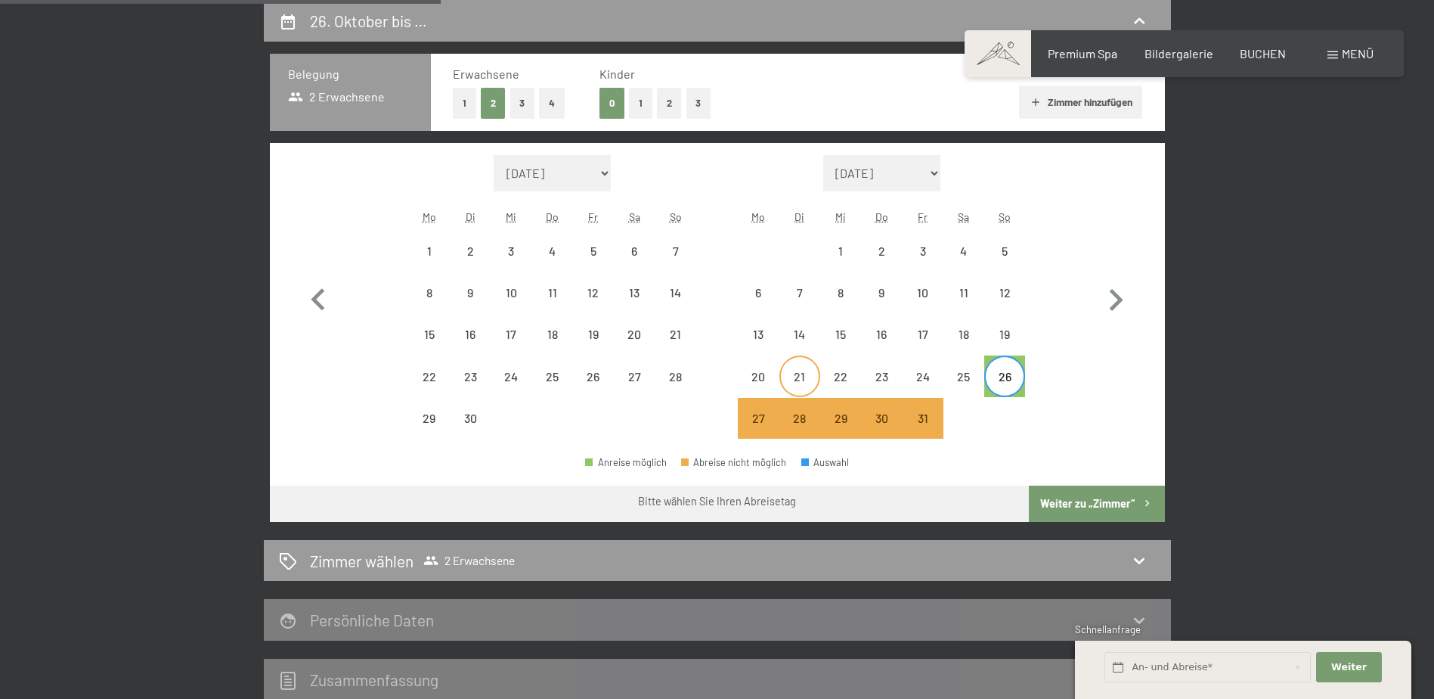
click at [813, 375] on div "21" at bounding box center [800, 389] width 38 height 38
select select "[DATE]"
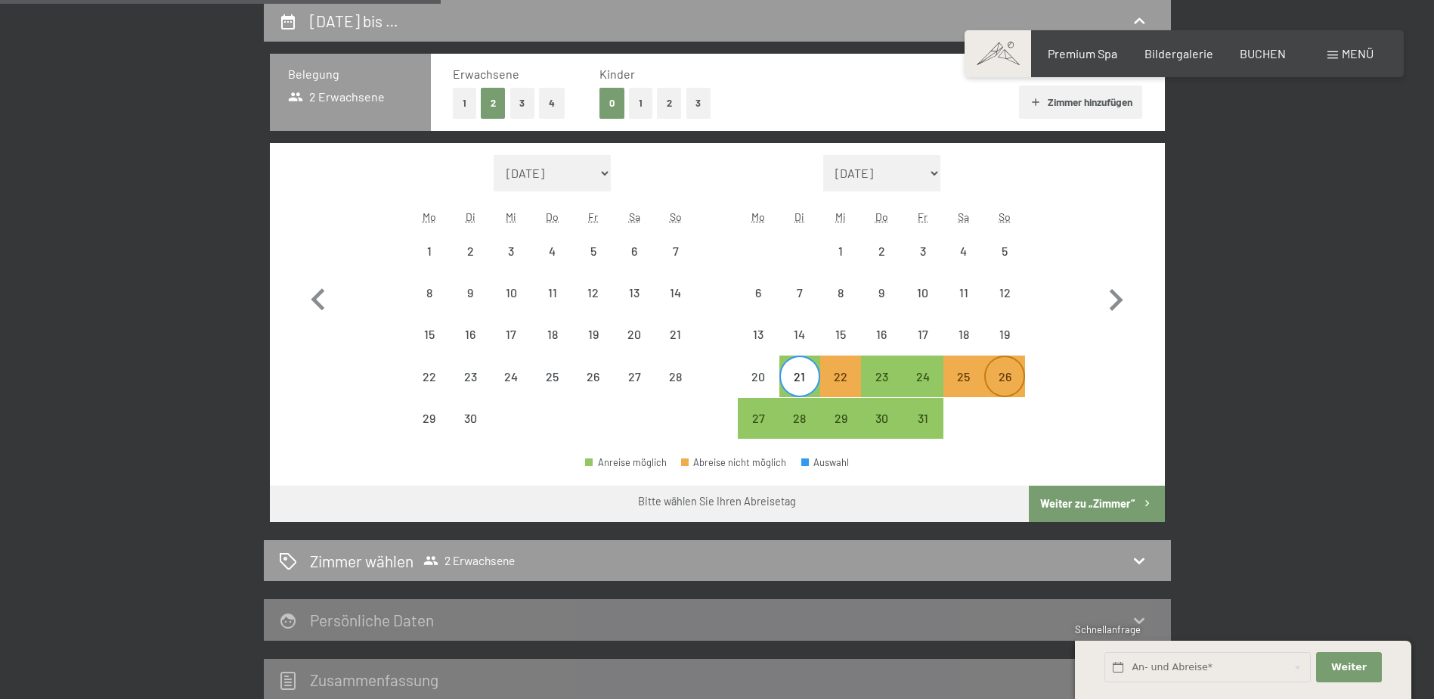
click at [1023, 375] on div "26" at bounding box center [1005, 389] width 38 height 38
select select "[DATE]"
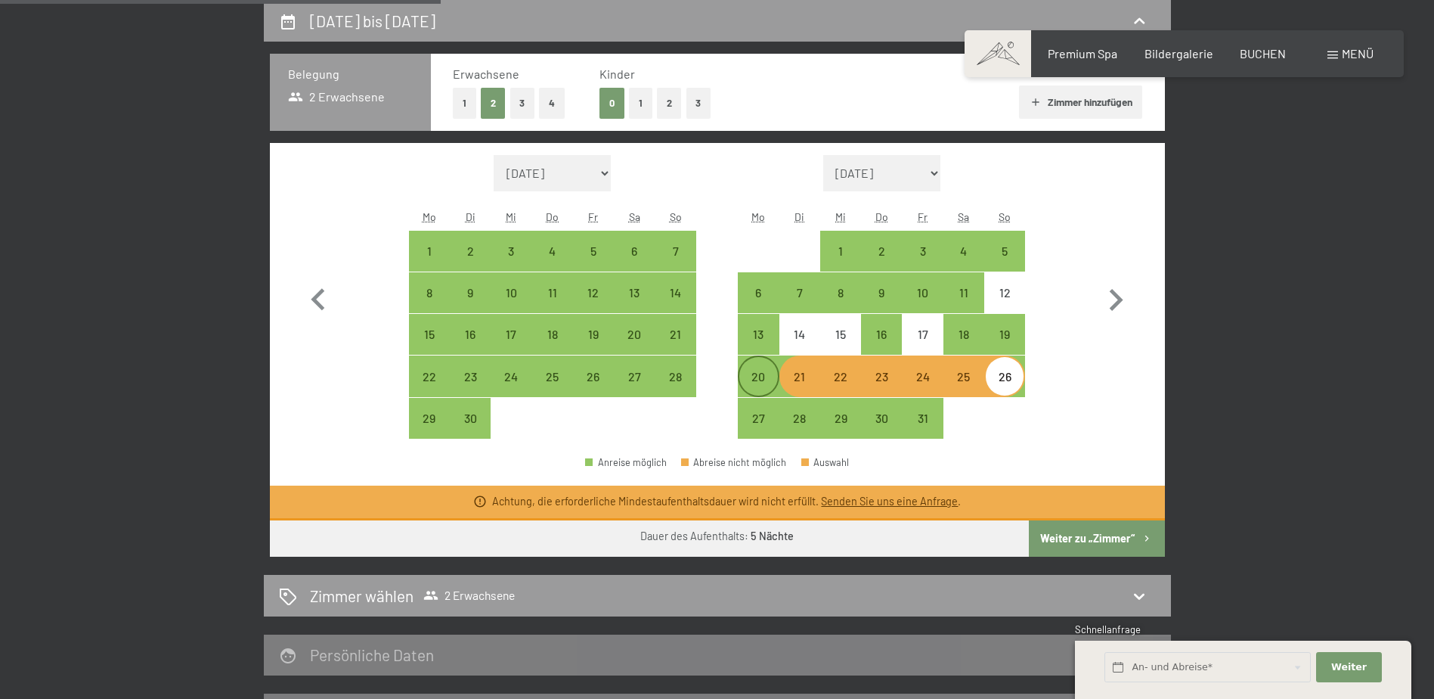
click at [752, 379] on div "20" at bounding box center [758, 389] width 38 height 38
select select "[DATE]"
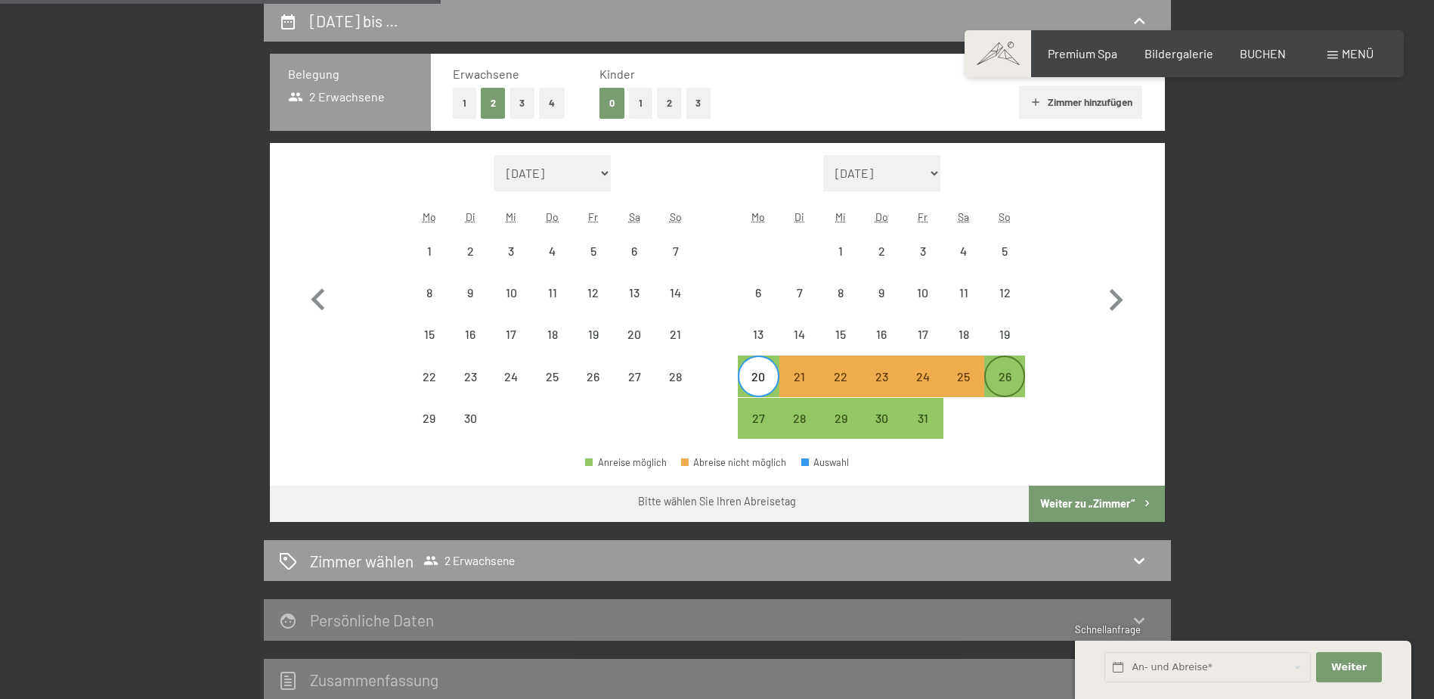
click at [1012, 373] on div "26" at bounding box center [1005, 389] width 38 height 38
select select "[DATE]"
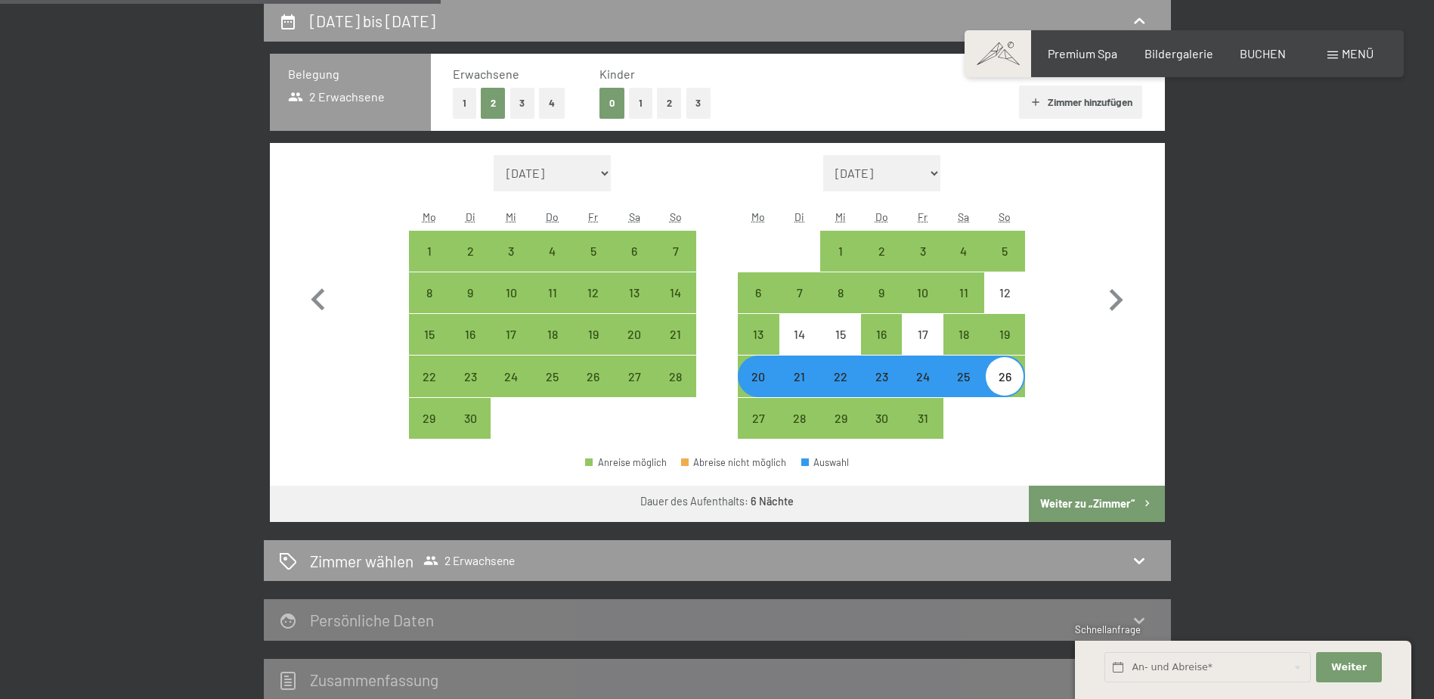
click at [1063, 500] on button "Weiter zu „Zimmer“" at bounding box center [1096, 503] width 135 height 36
select select "[DATE]"
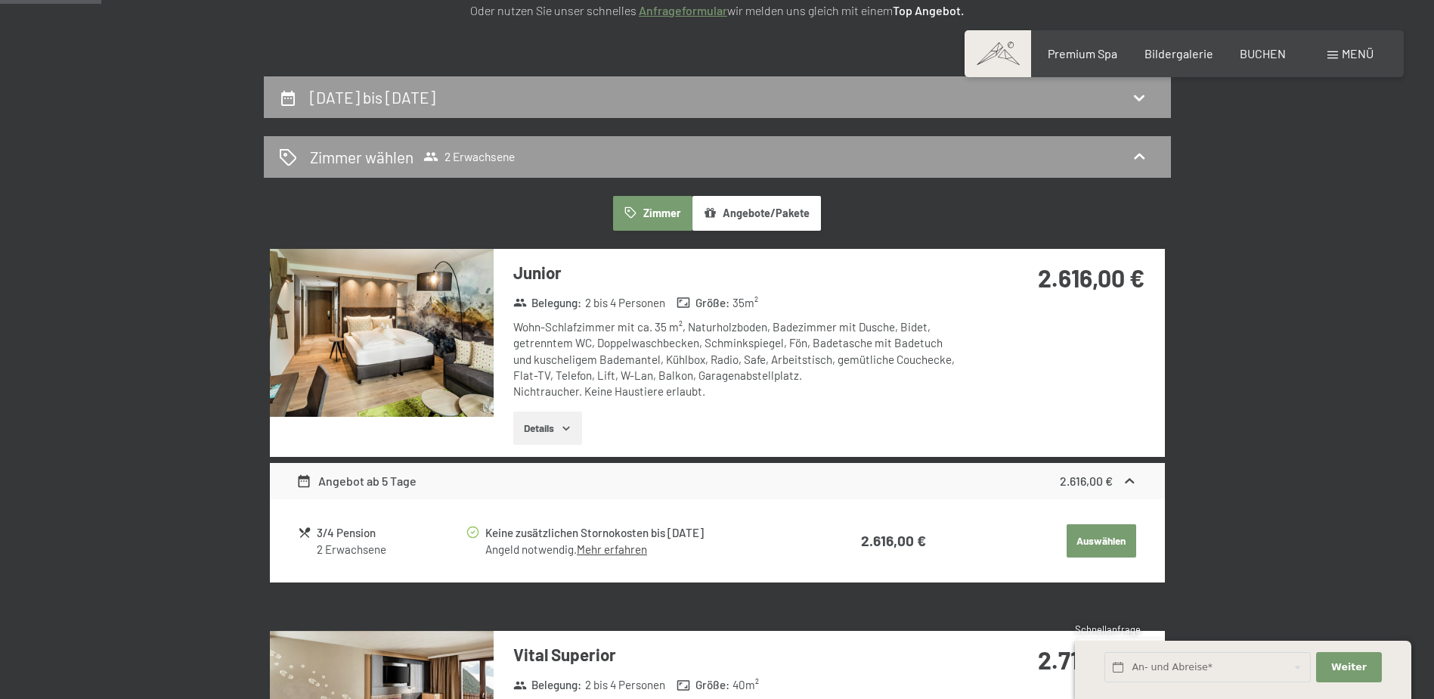
scroll to position [285, 0]
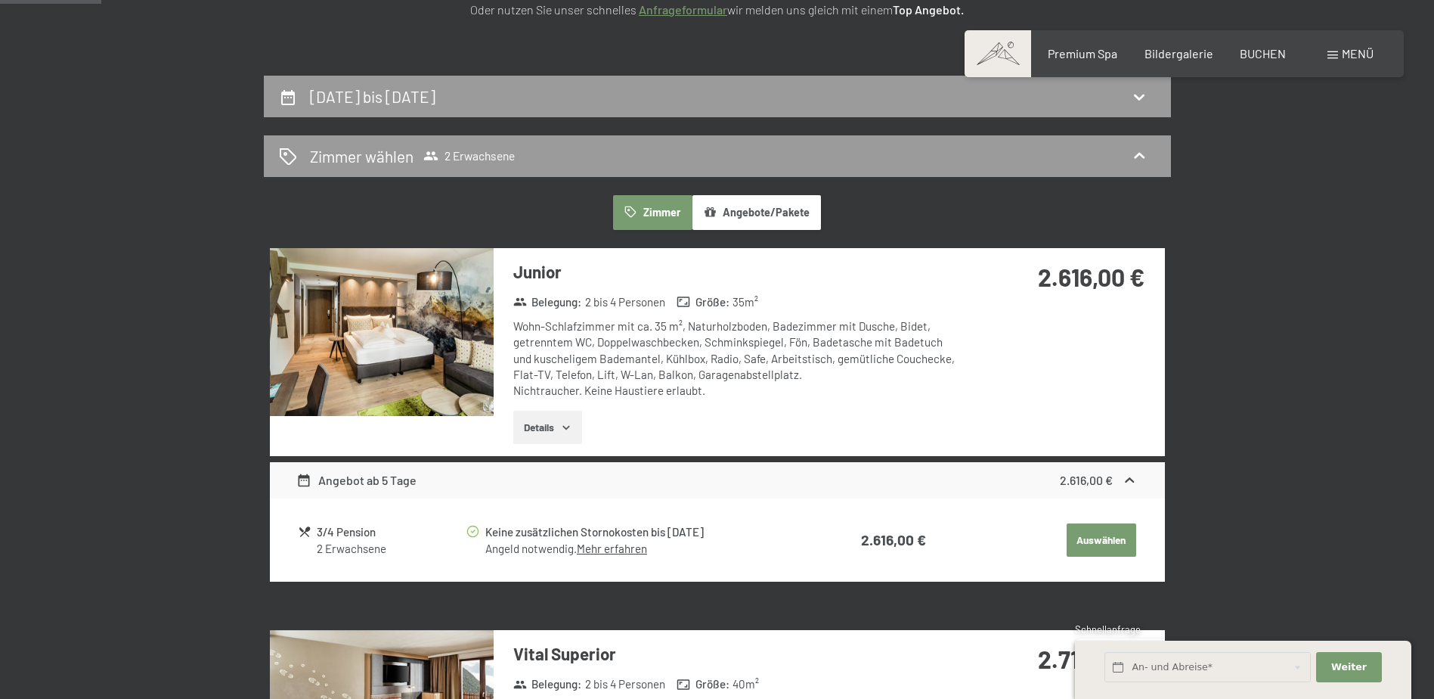
click at [1084, 537] on button "Auswählen" at bounding box center [1102, 539] width 70 height 33
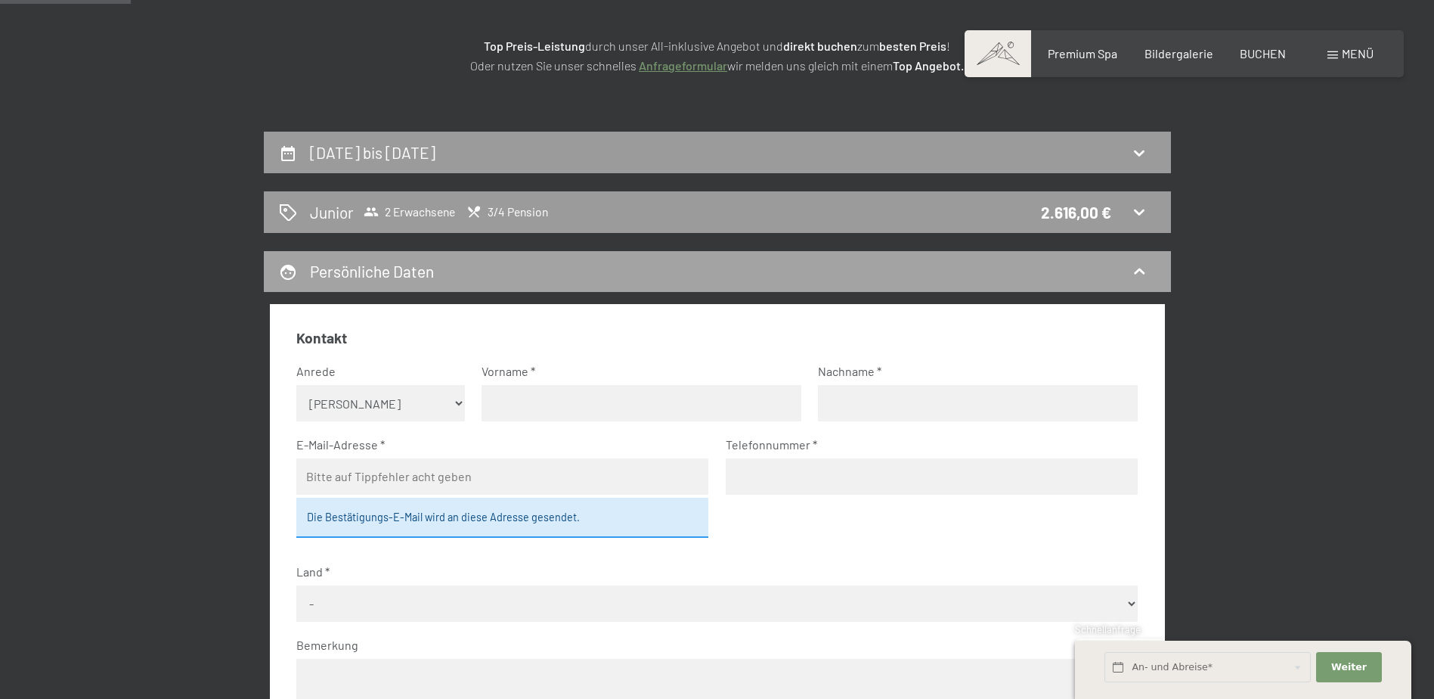
scroll to position [134, 0]
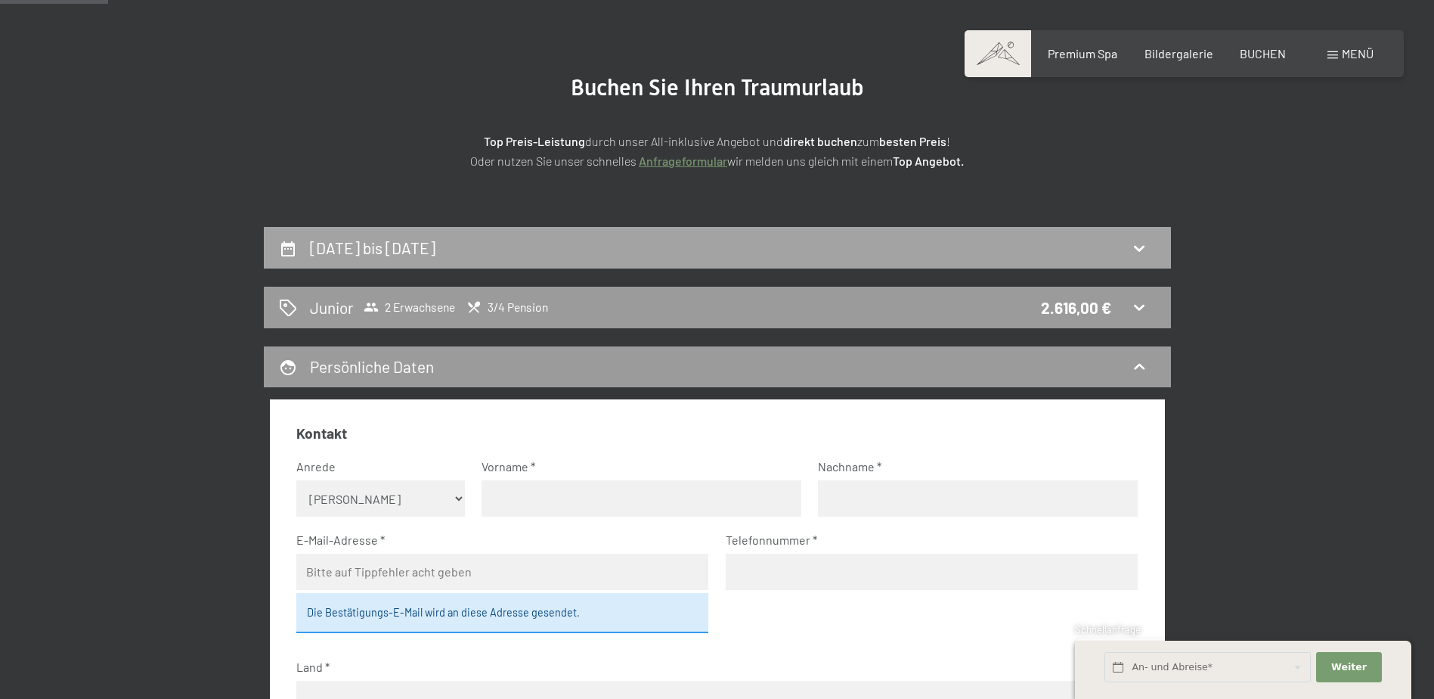
click at [432, 234] on div "20. Oktober bis 26. Oktober 2025" at bounding box center [717, 248] width 907 height 42
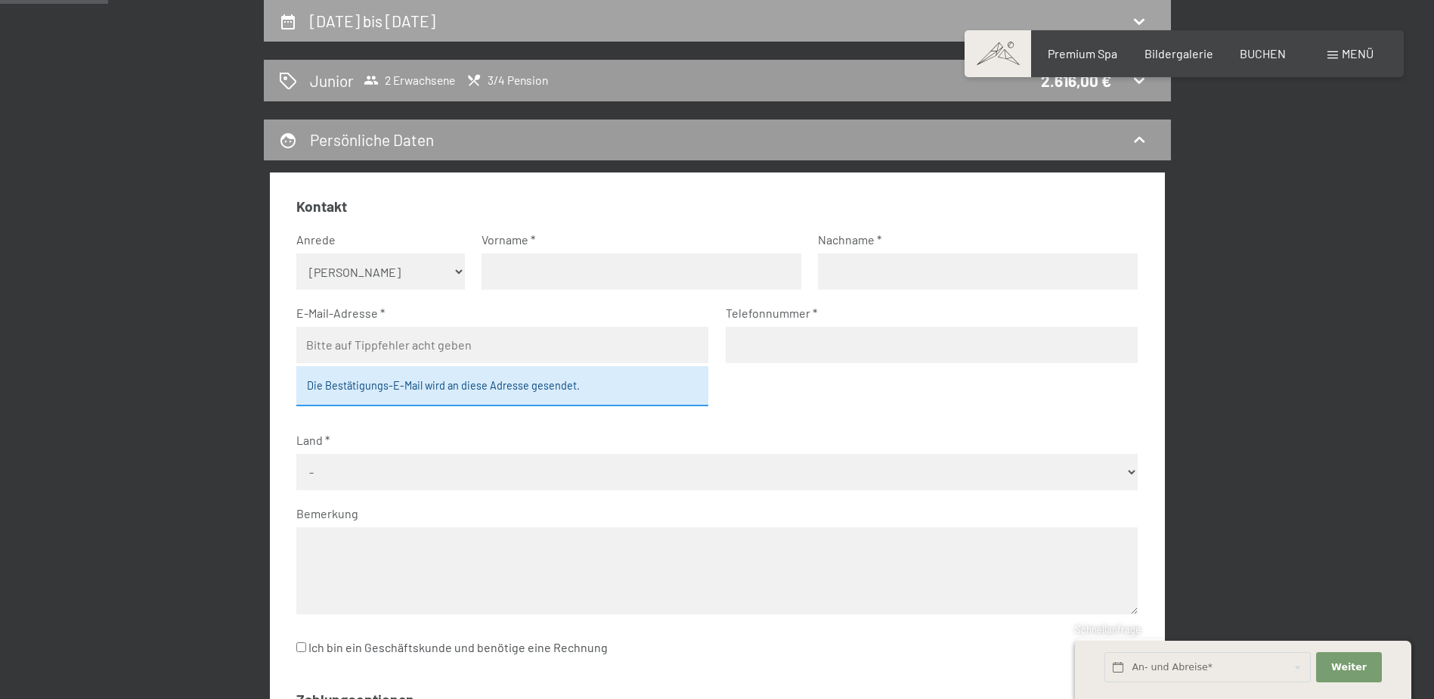
select select "[DATE]"
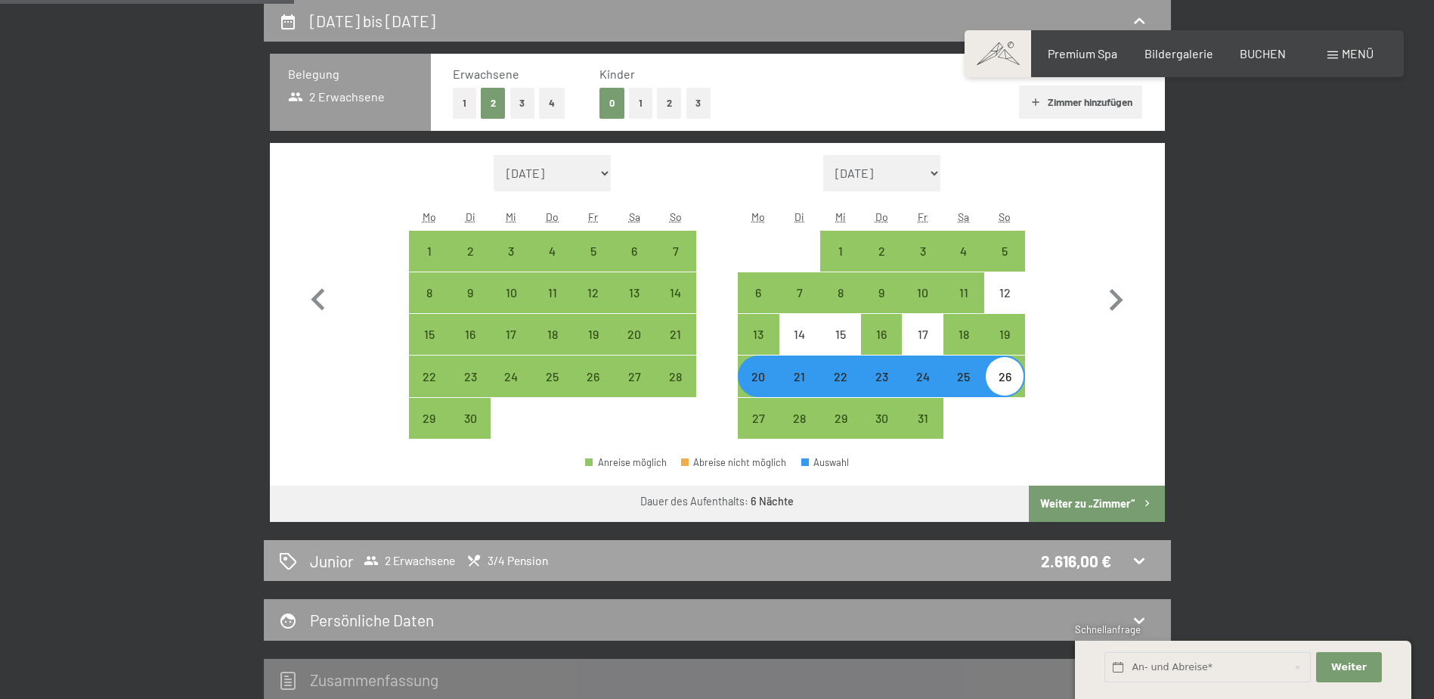
click at [804, 557] on div "Junior 2 Erwachsene 3/4 Pension 2.616,00 €" at bounding box center [717, 561] width 877 height 22
select select "[DATE]"
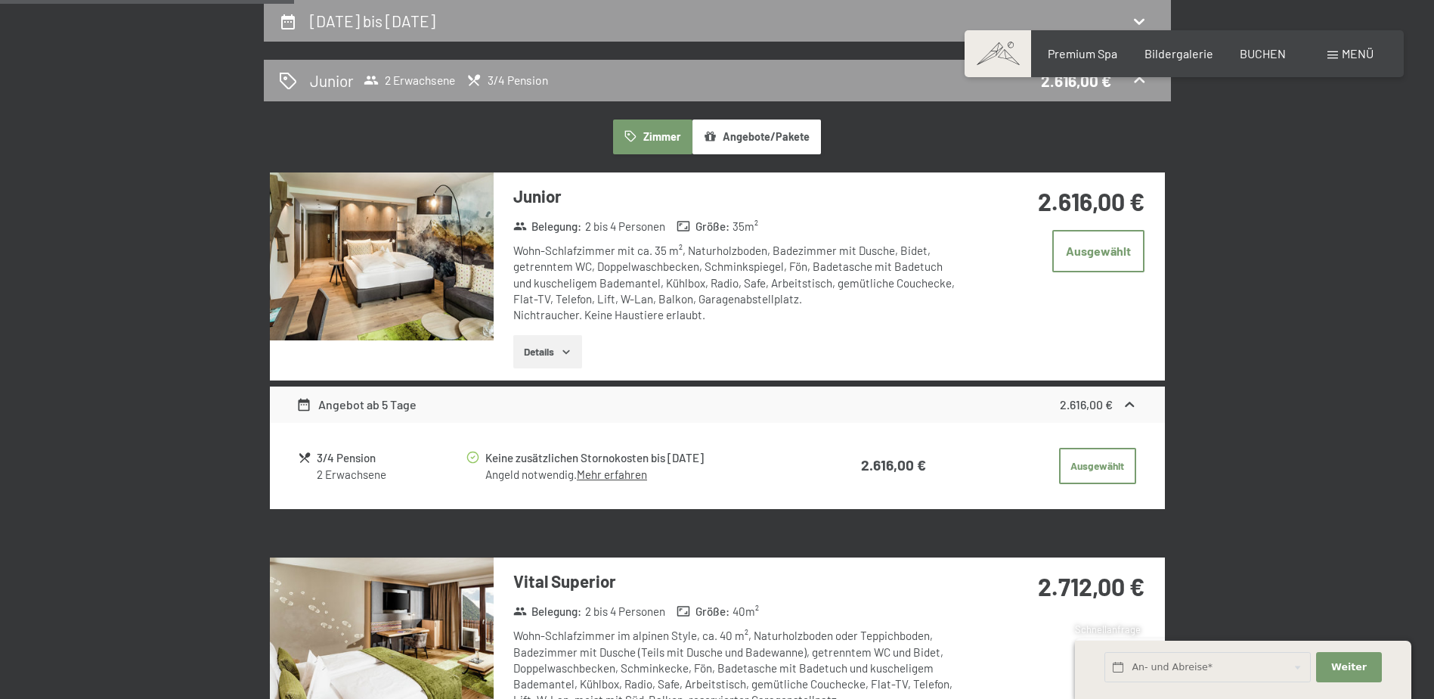
click at [551, 348] on button "Details" at bounding box center [547, 351] width 69 height 33
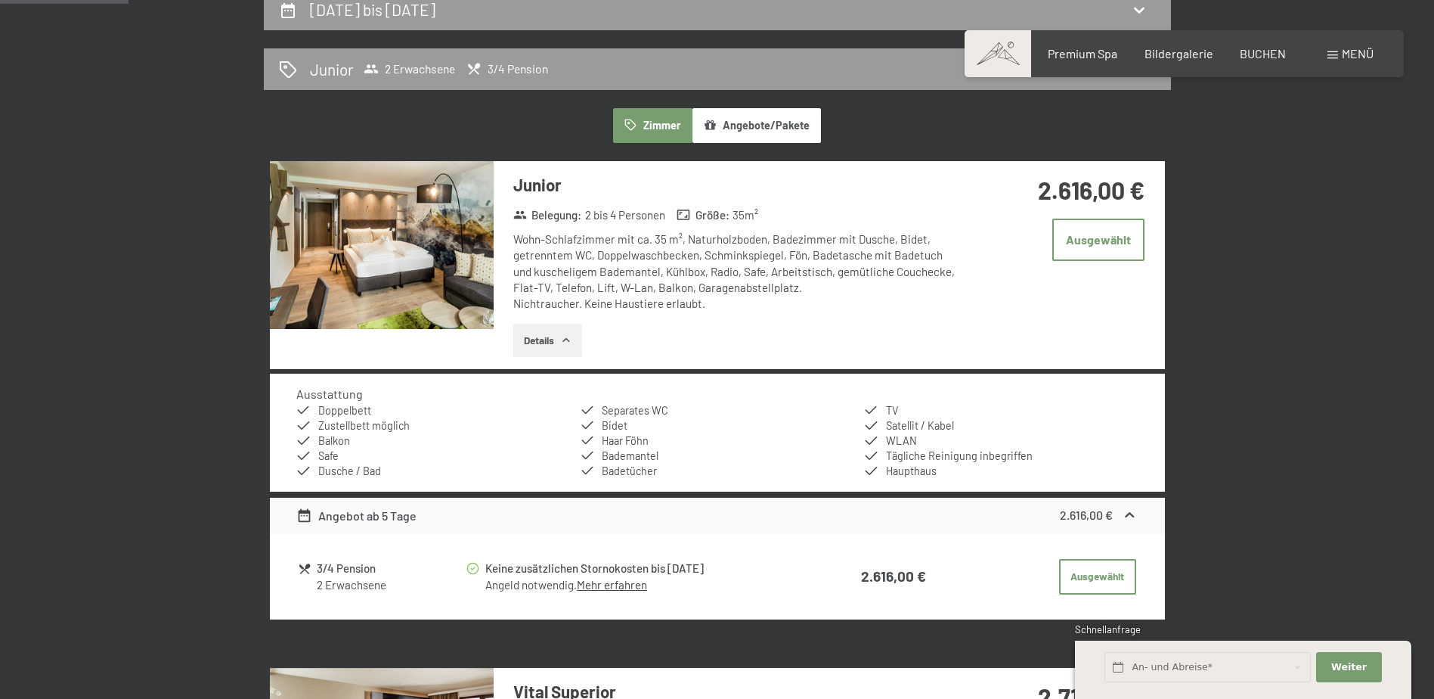
scroll to position [373, 0]
click at [721, 129] on button "Angebote/Pakete" at bounding box center [757, 124] width 129 height 35
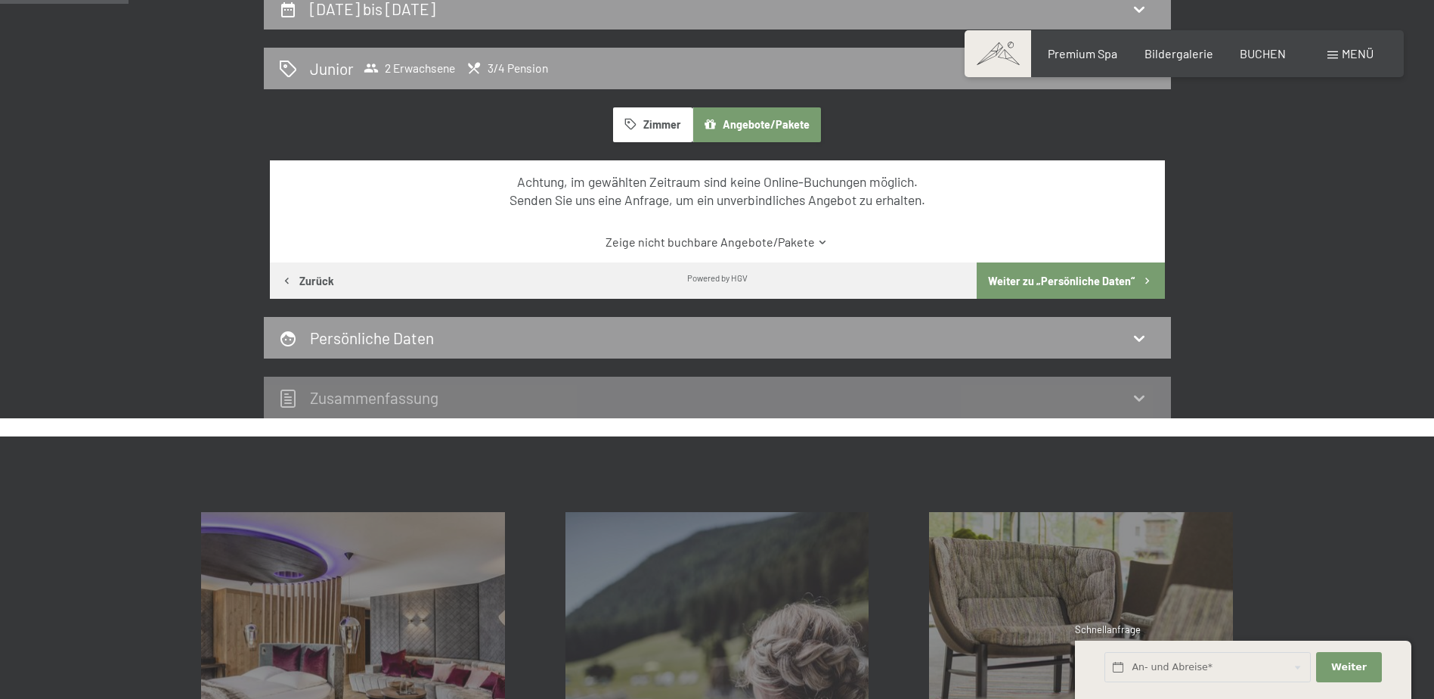
click at [661, 109] on button "Zimmer" at bounding box center [652, 124] width 79 height 35
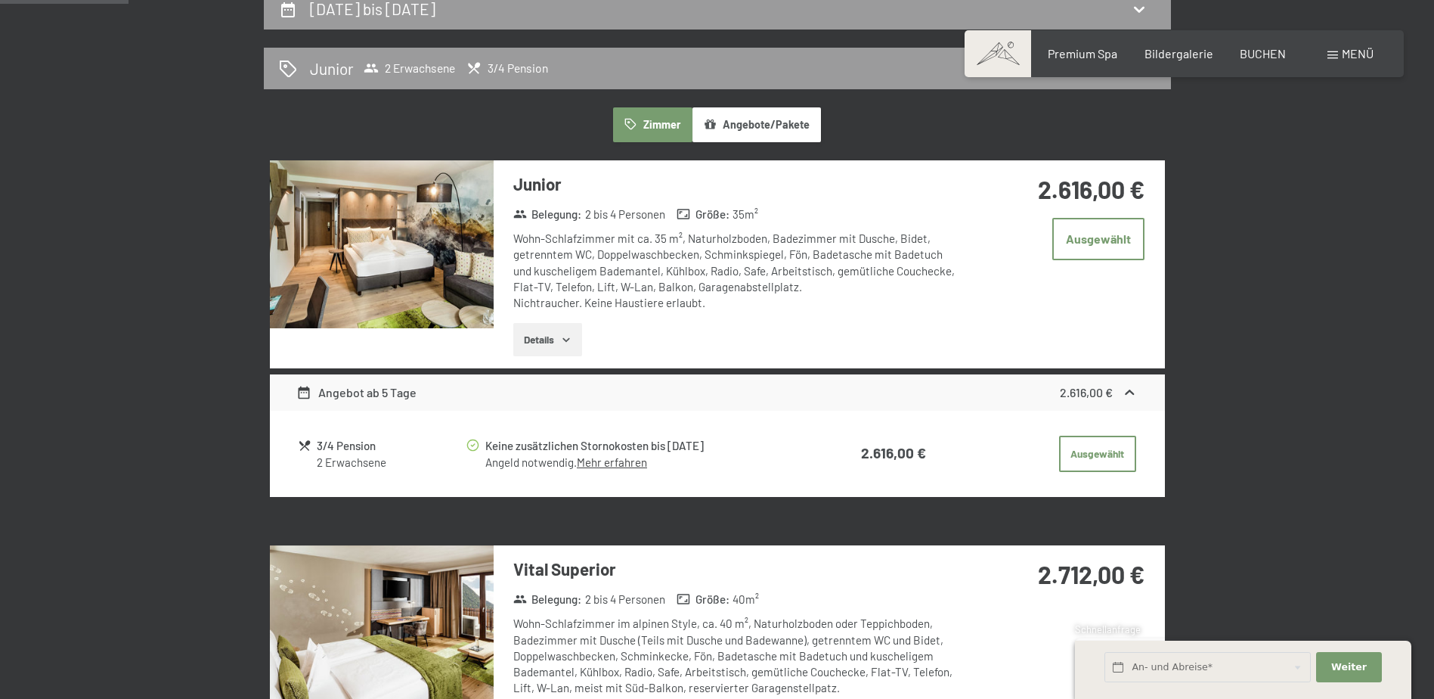
click at [645, 245] on div "Wohn-Schlafzimmer mit ca. 35 m², Naturholzboden, Badezimmer mit Dusche, Bidet, …" at bounding box center [738, 271] width 450 height 80
click at [562, 332] on button "Details" at bounding box center [547, 339] width 69 height 33
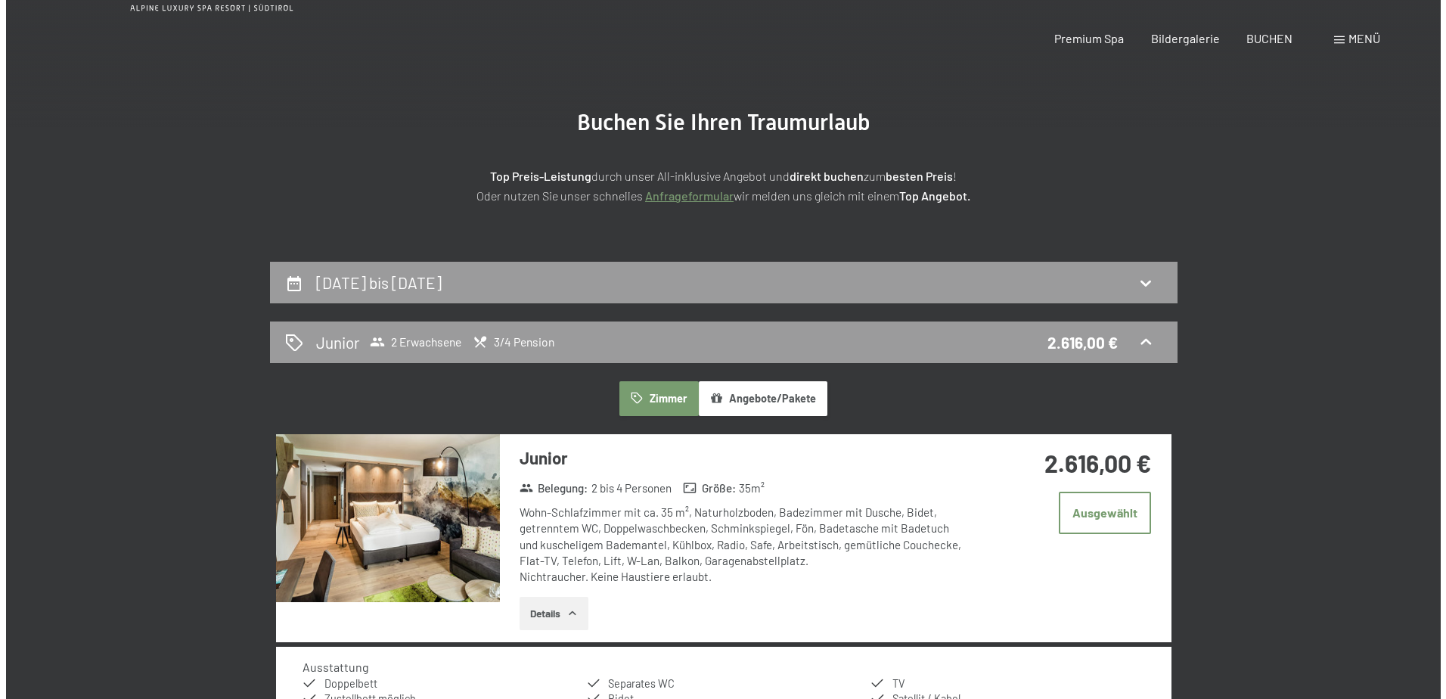
scroll to position [0, 0]
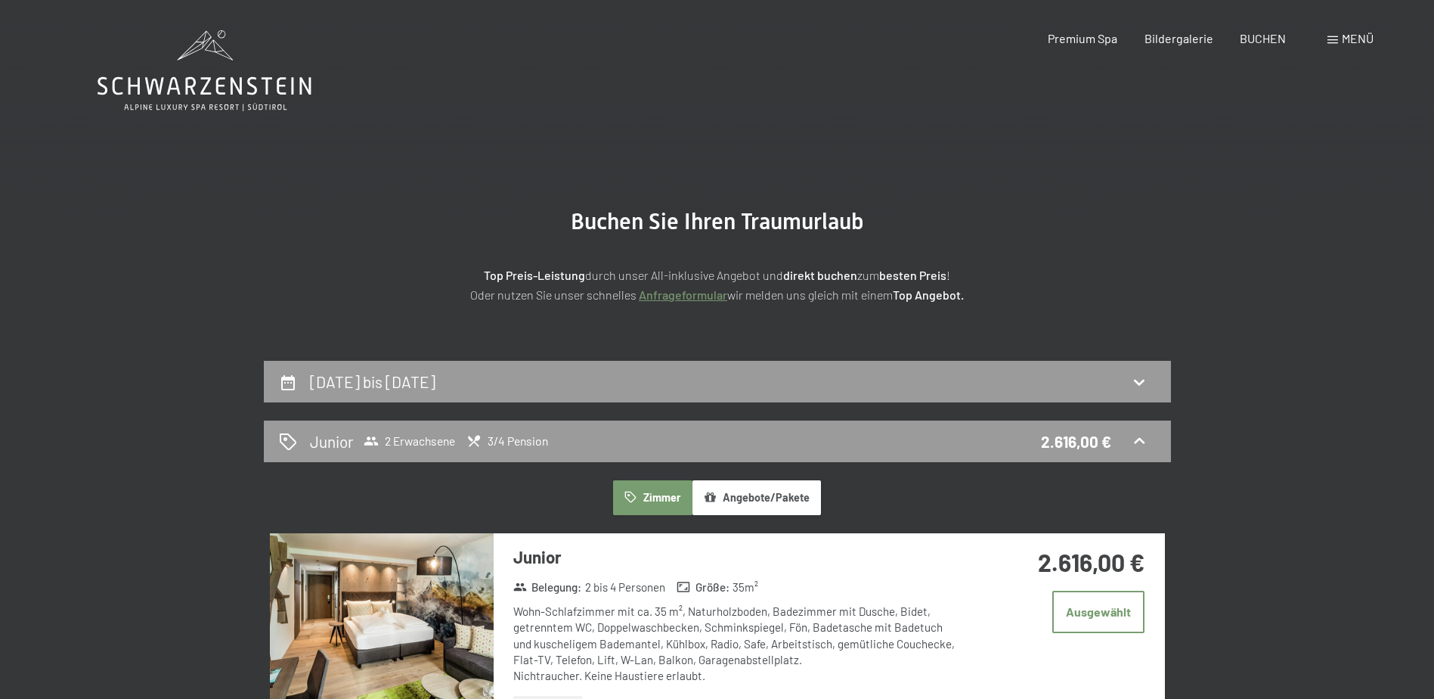
click at [1357, 43] on span "Menü" at bounding box center [1358, 38] width 32 height 14
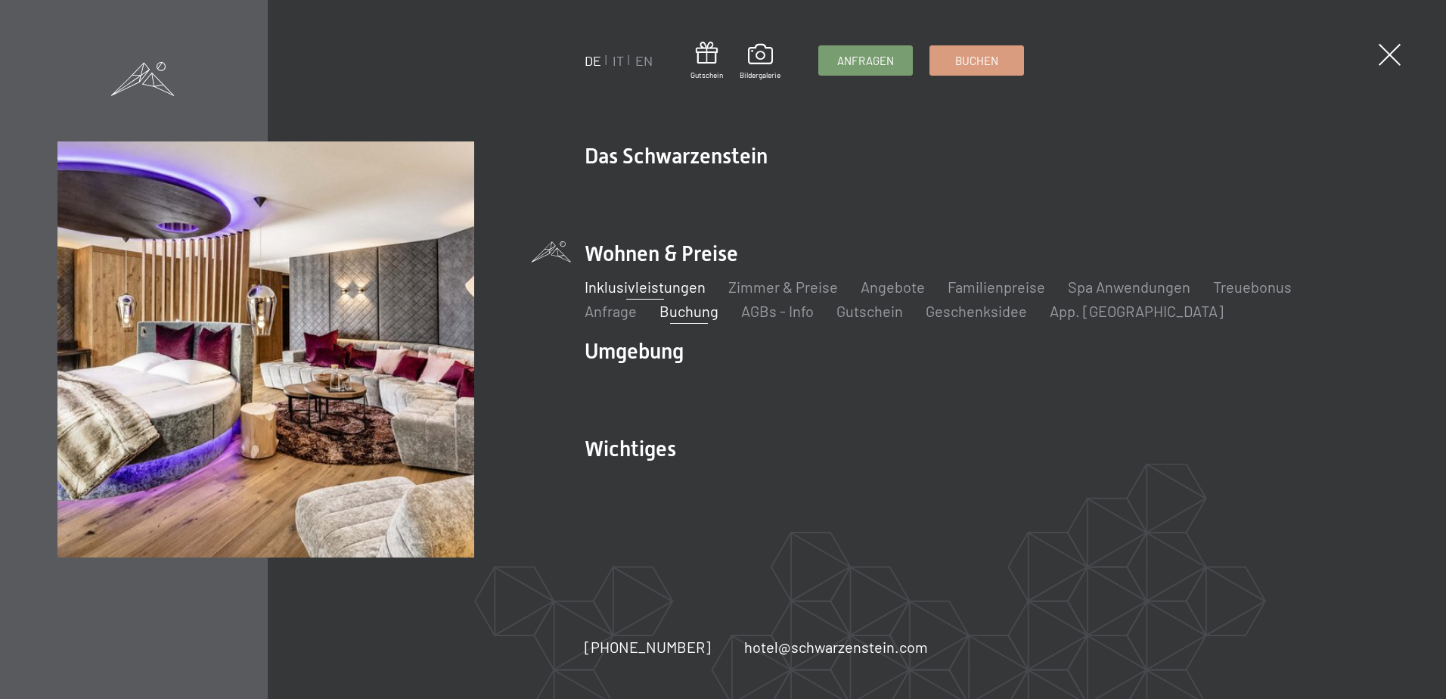
click at [639, 290] on link "Inklusivleistungen" at bounding box center [644, 286] width 121 height 18
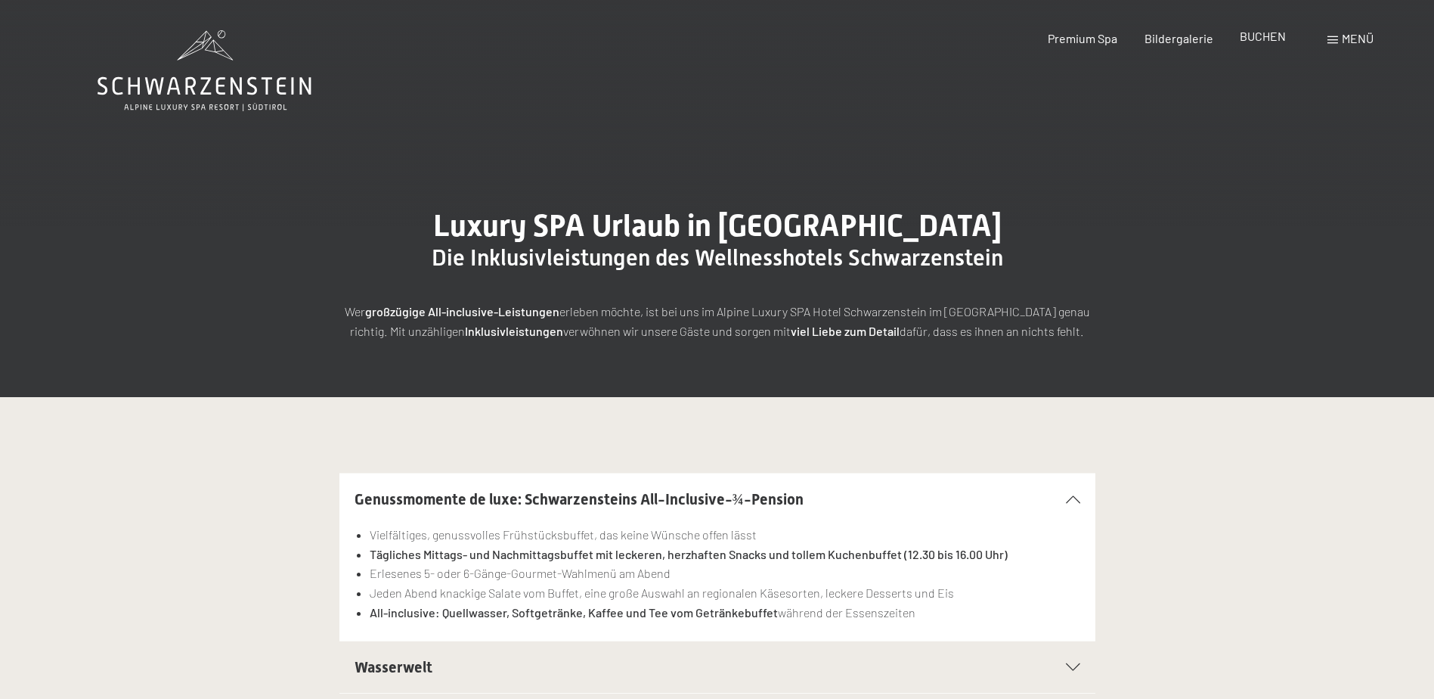
click at [1257, 42] on span "BUCHEN" at bounding box center [1263, 36] width 46 height 14
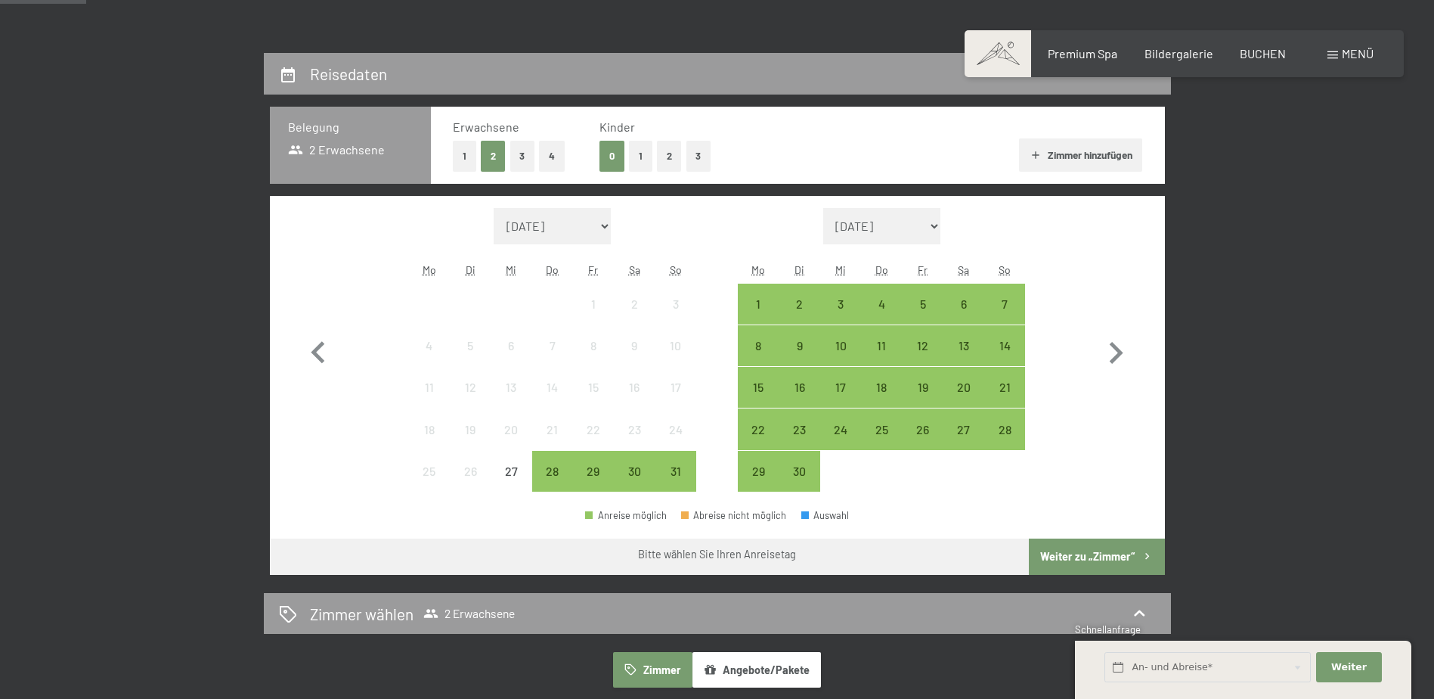
scroll to position [308, 0]
click at [1113, 363] on icon "button" at bounding box center [1116, 352] width 44 height 44
select select "[DATE]"
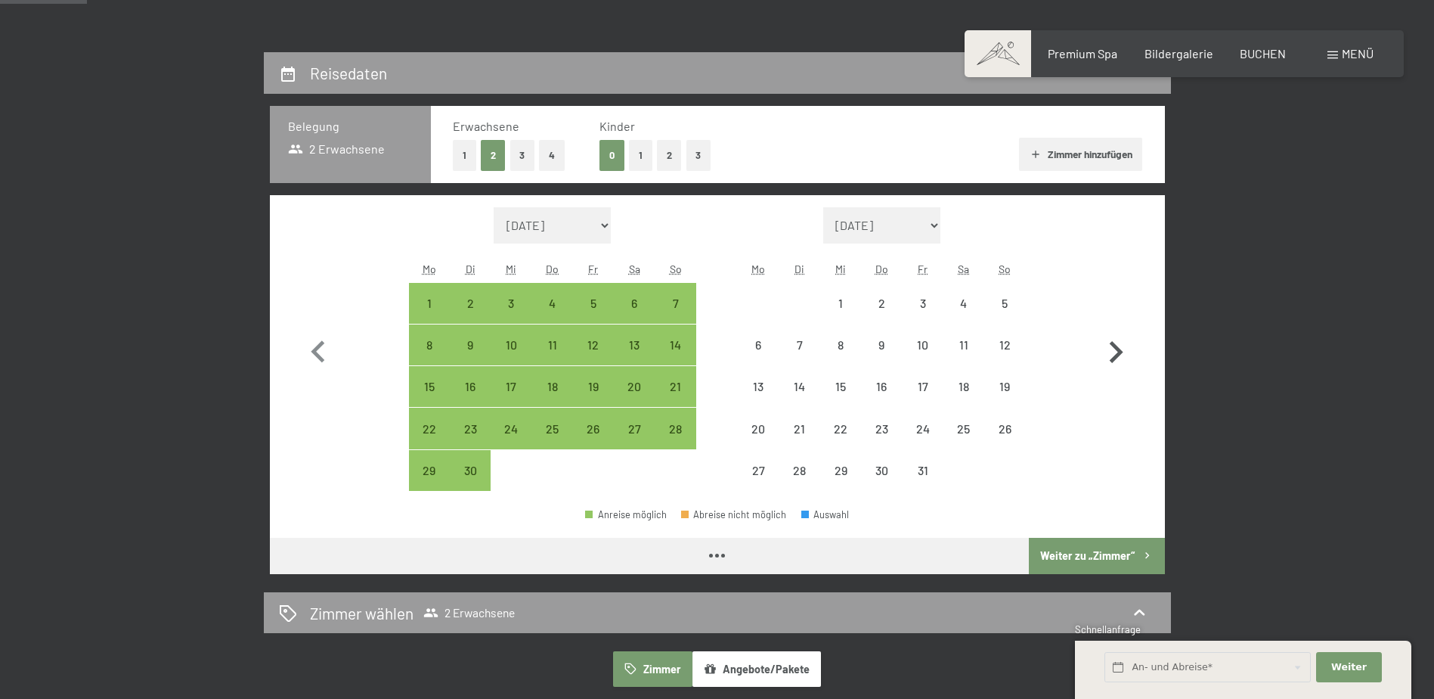
select select "[DATE]"
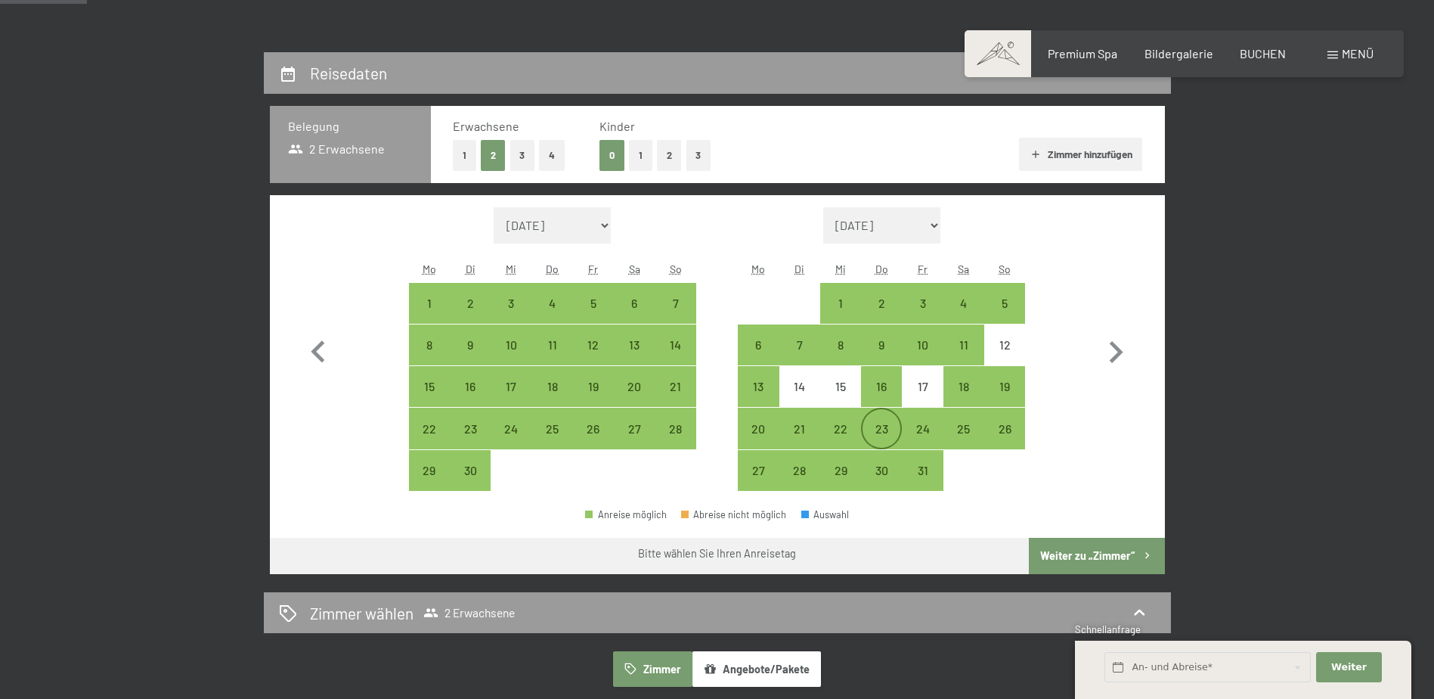
click at [874, 435] on div "23" at bounding box center [882, 442] width 38 height 38
select select "[DATE]"
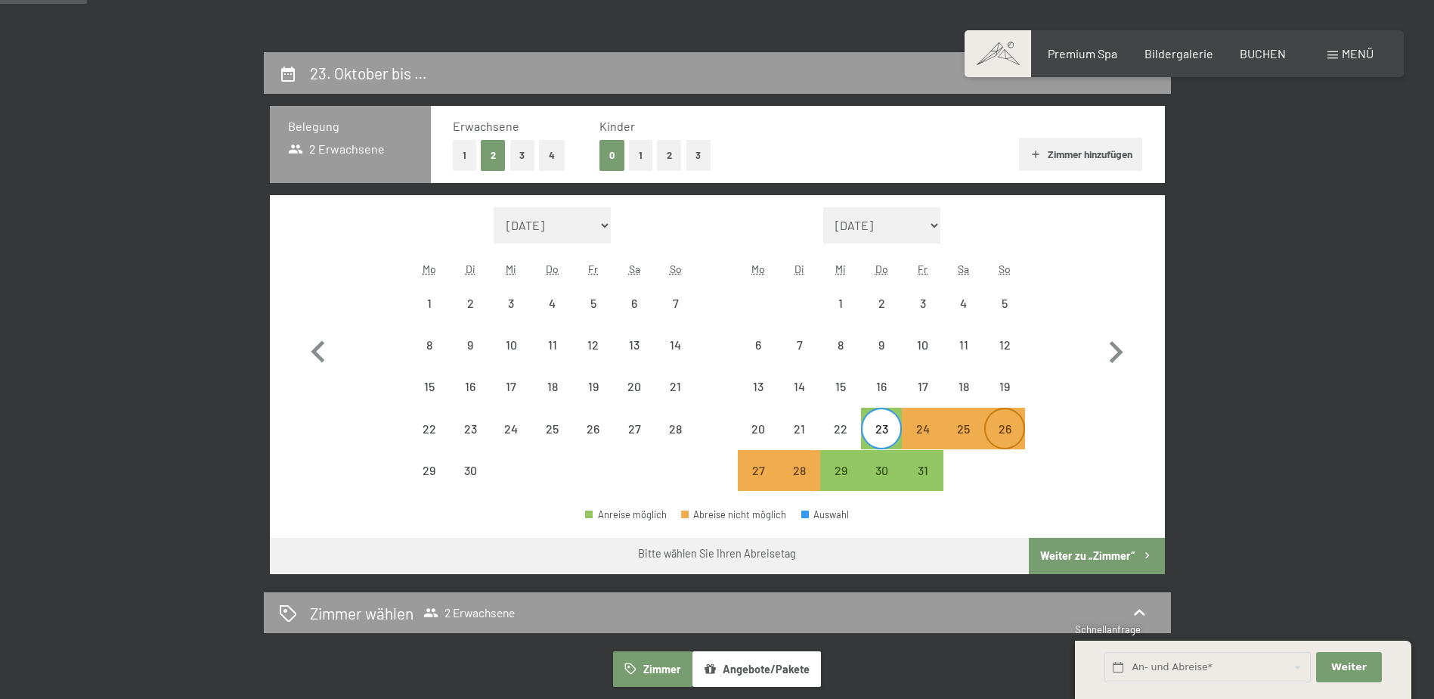
click at [996, 436] on div "26" at bounding box center [1005, 442] width 38 height 38
select select "[DATE]"
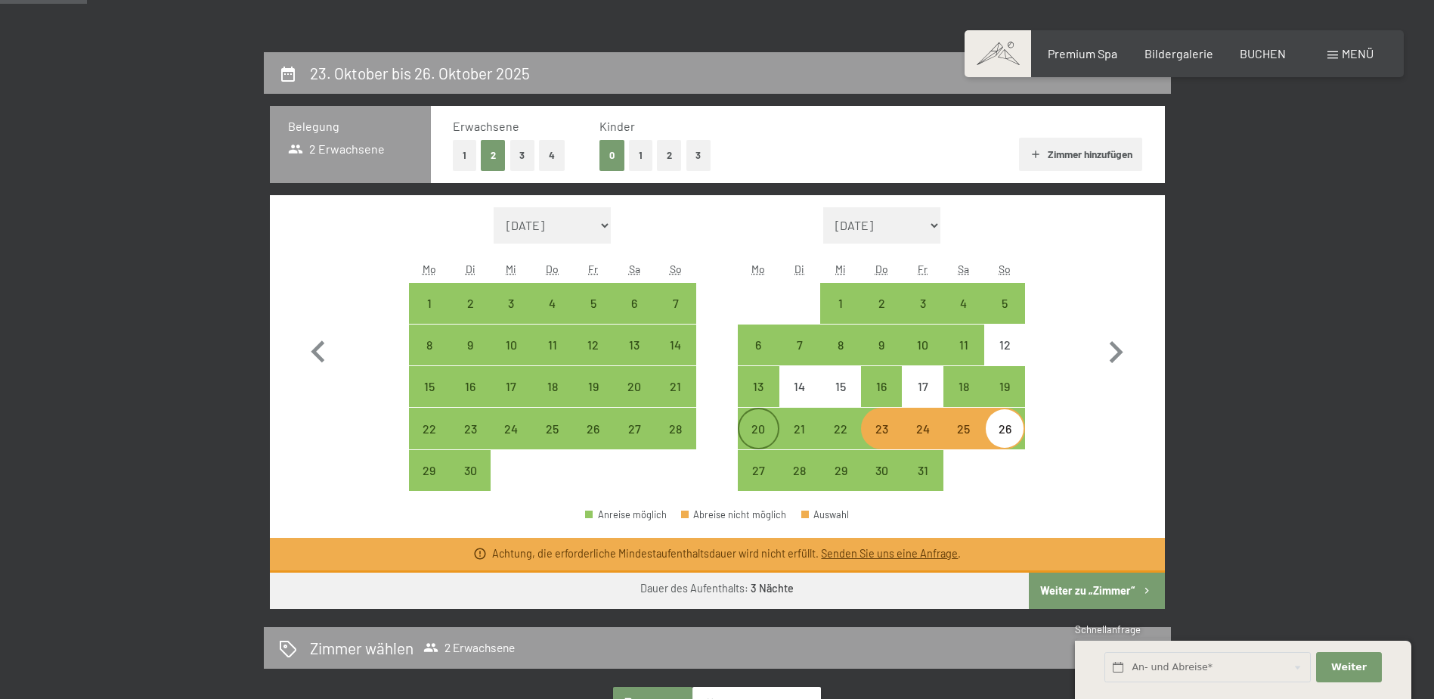
click at [768, 432] on div "20" at bounding box center [758, 442] width 38 height 38
select select "[DATE]"
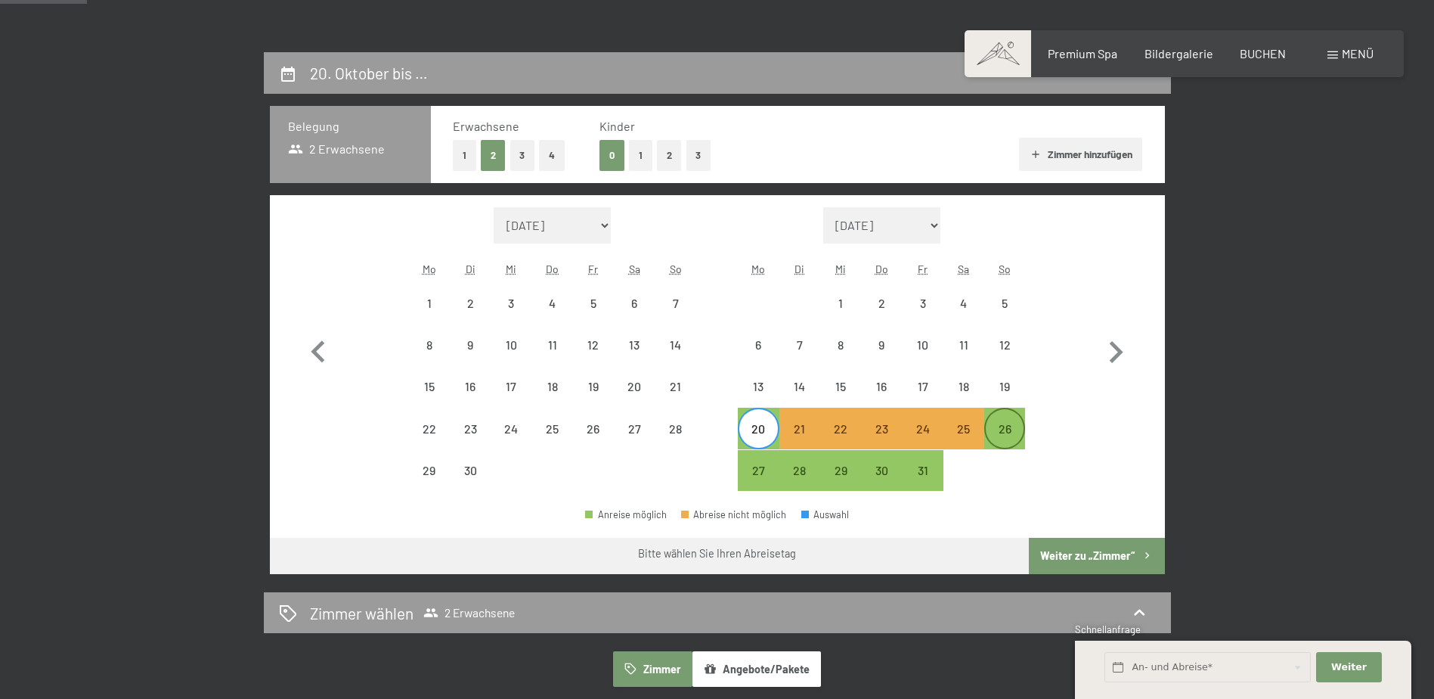
click at [1012, 427] on div "26" at bounding box center [1005, 442] width 38 height 38
select select "[DATE]"
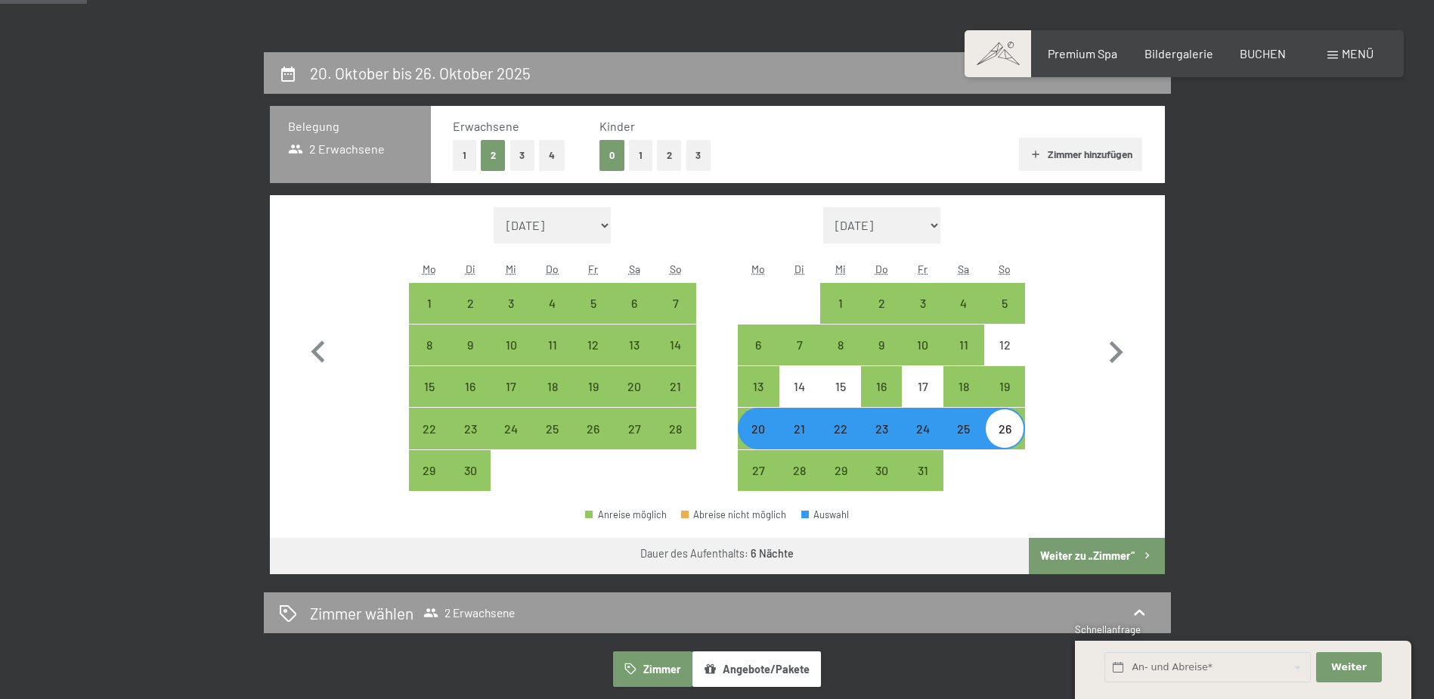
click at [1094, 559] on button "Weiter zu „Zimmer“" at bounding box center [1096, 556] width 135 height 36
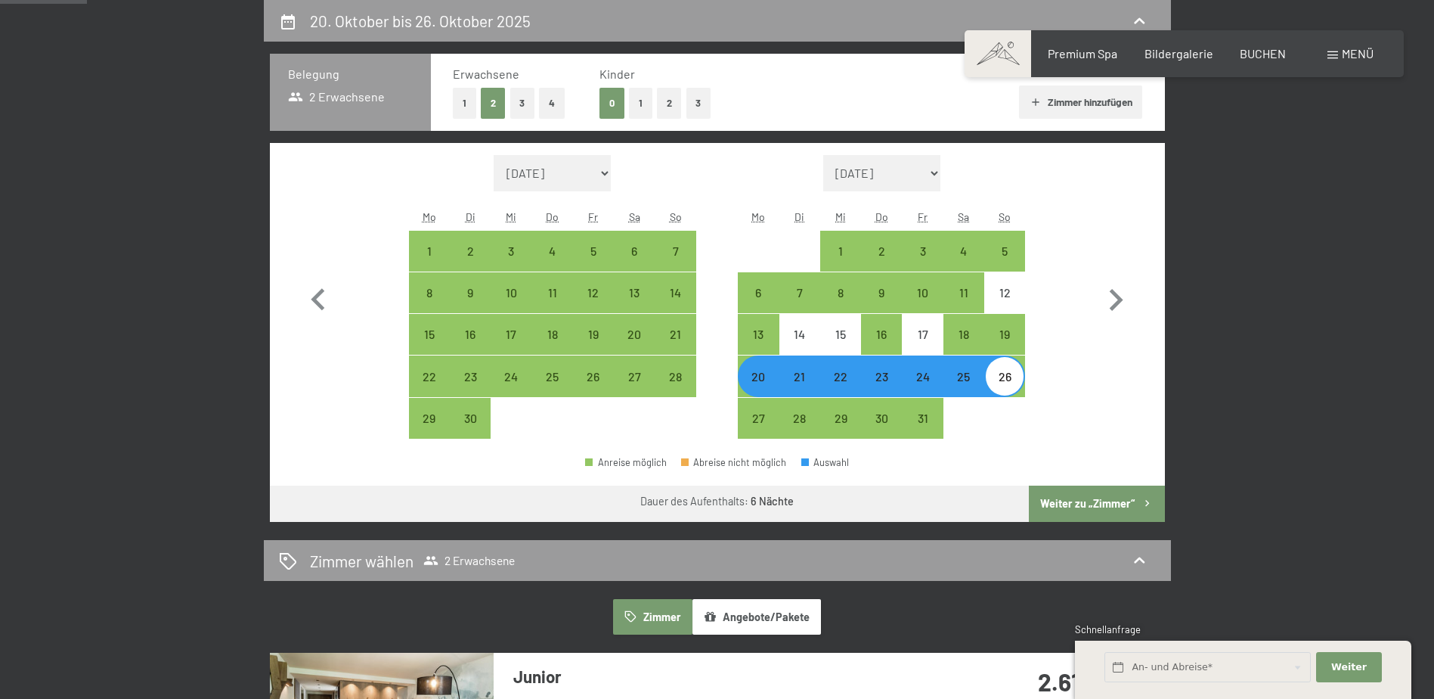
select select "[DATE]"
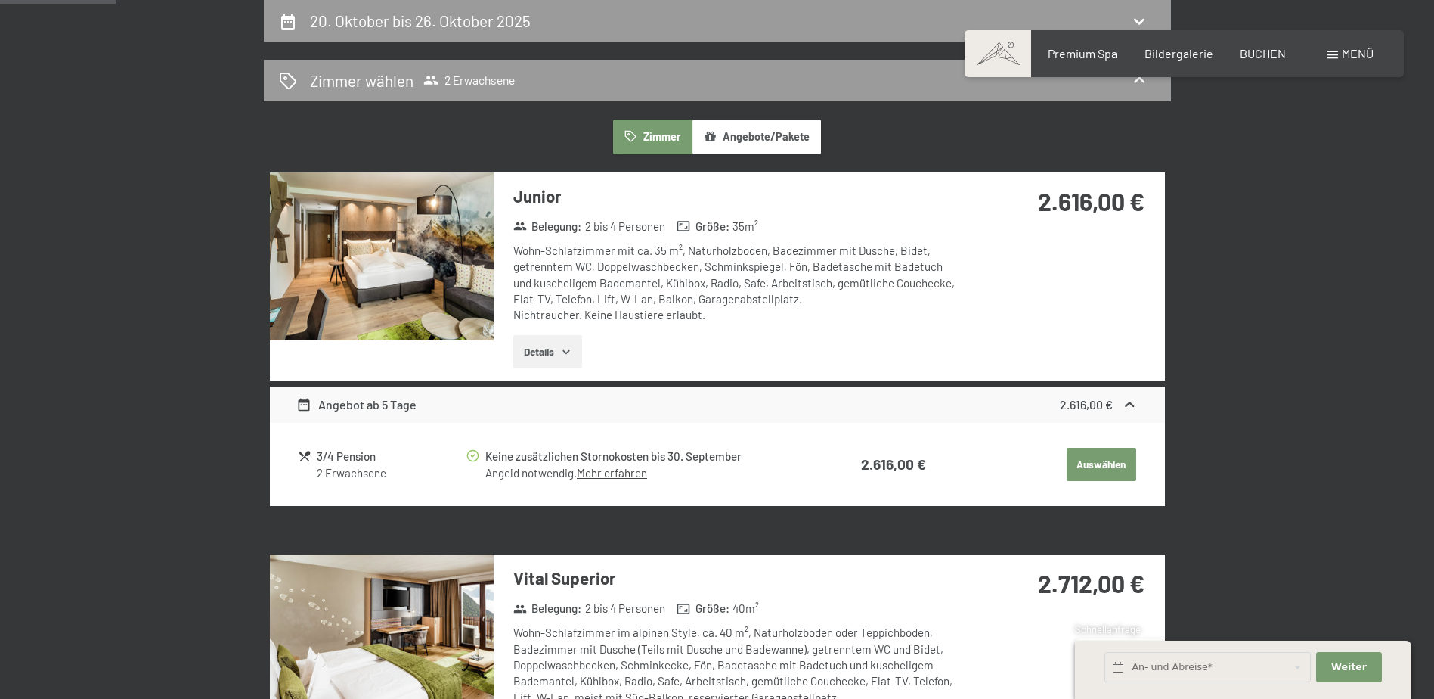
click at [1111, 471] on button "Auswählen" at bounding box center [1102, 464] width 70 height 33
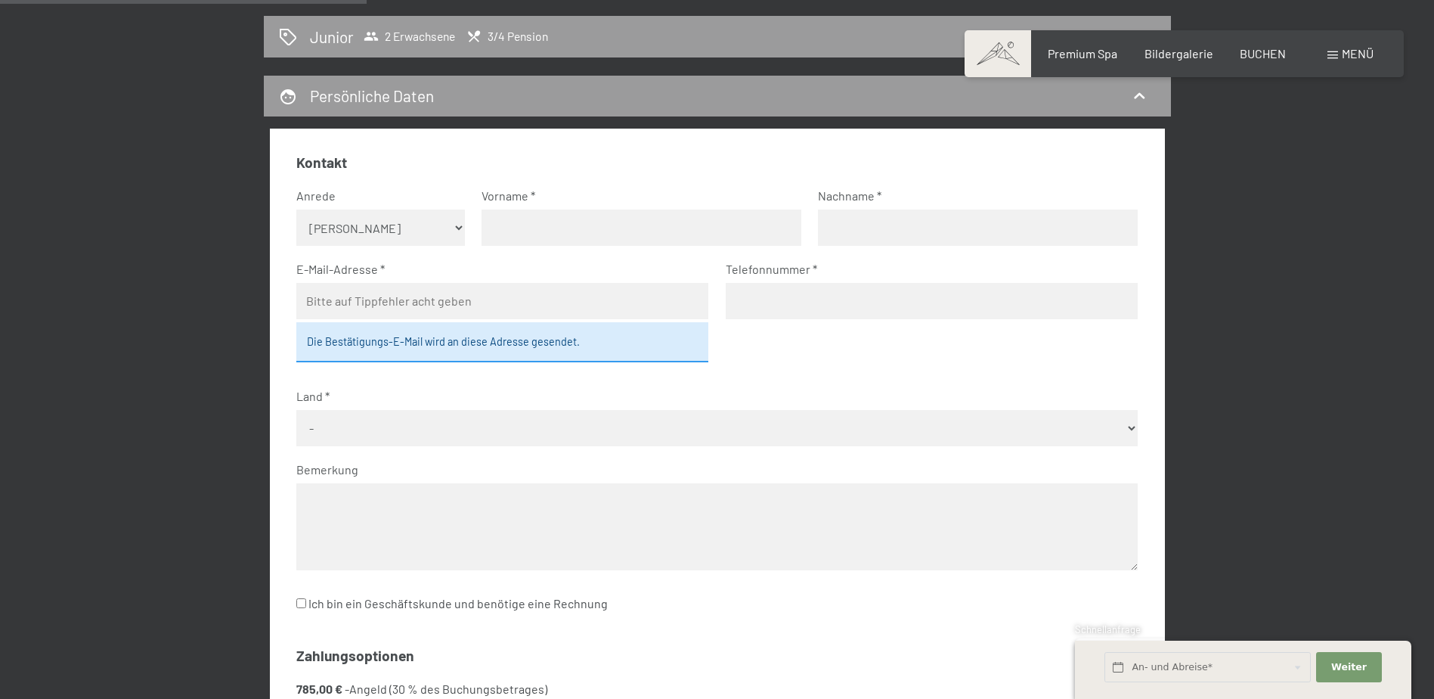
scroll to position [58, 0]
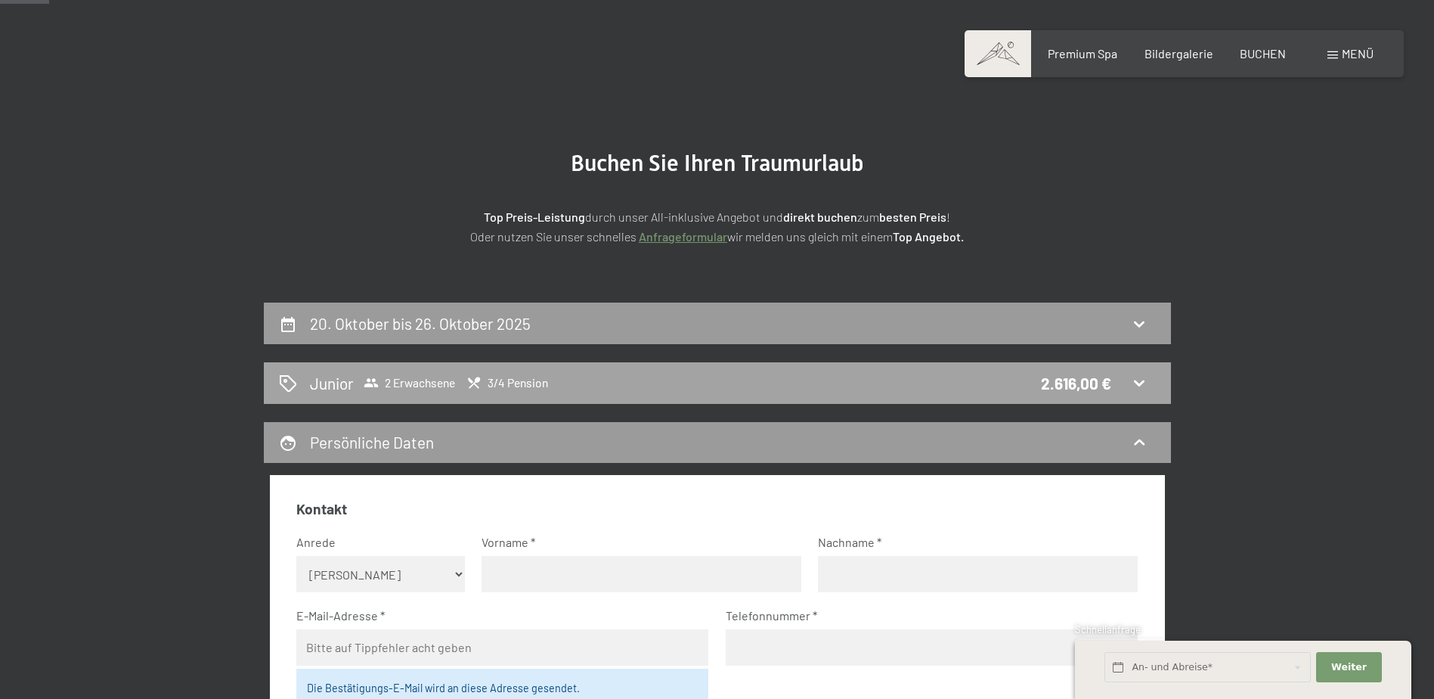
click at [516, 390] on span "3/4 Pension" at bounding box center [507, 382] width 82 height 15
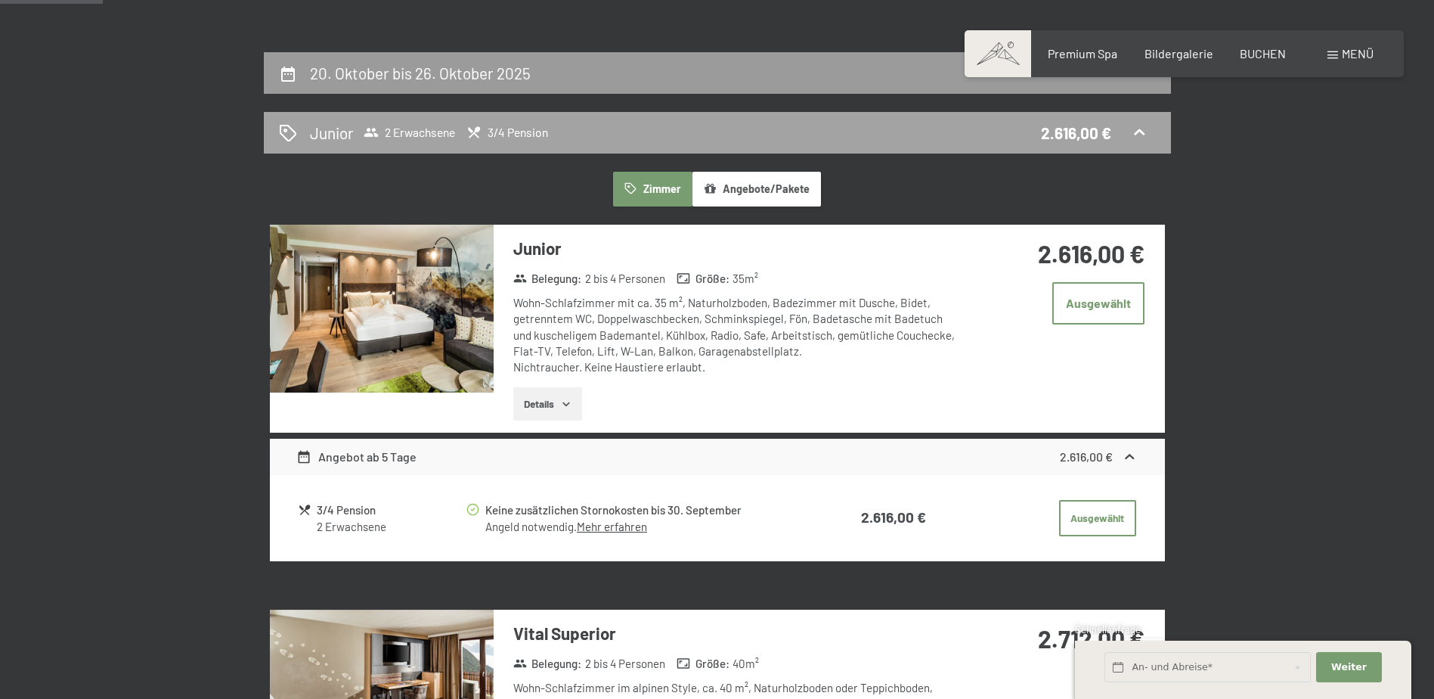
scroll to position [285, 0]
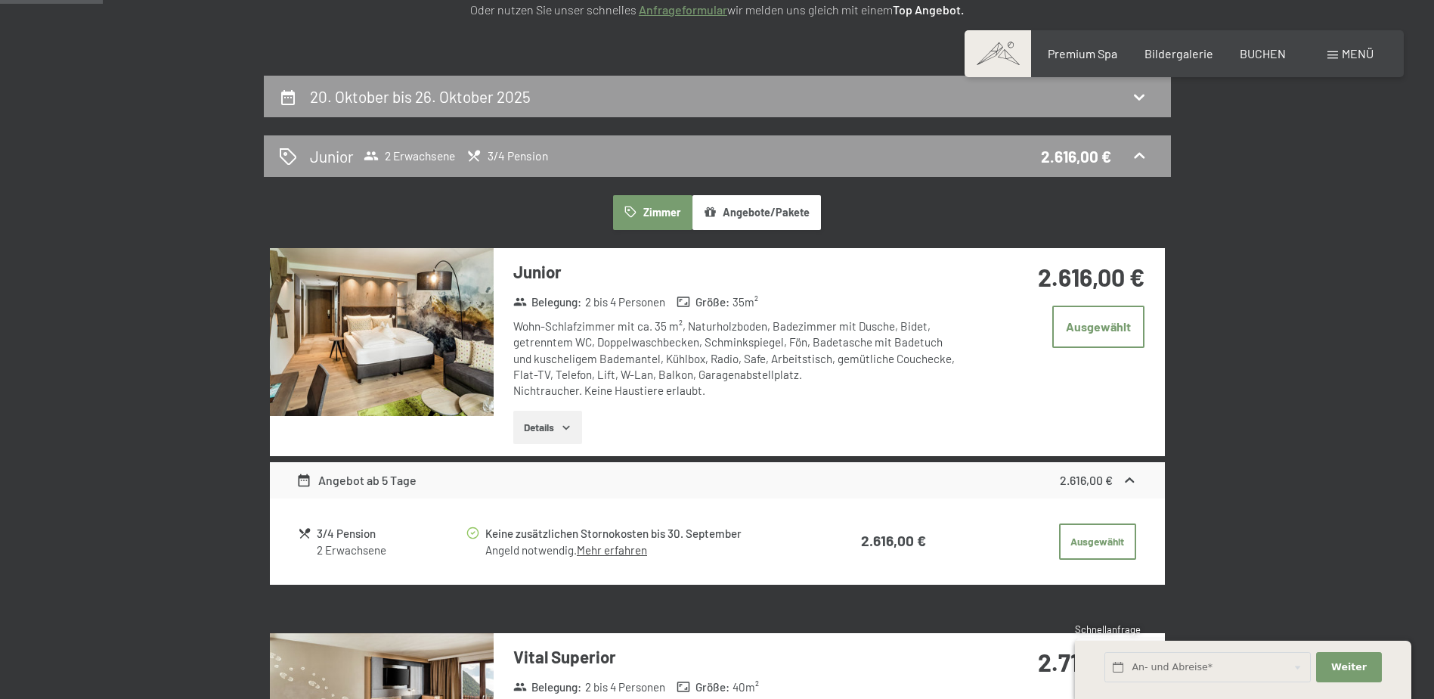
click at [315, 477] on div "Angebot ab 5 Tage" at bounding box center [356, 480] width 120 height 18
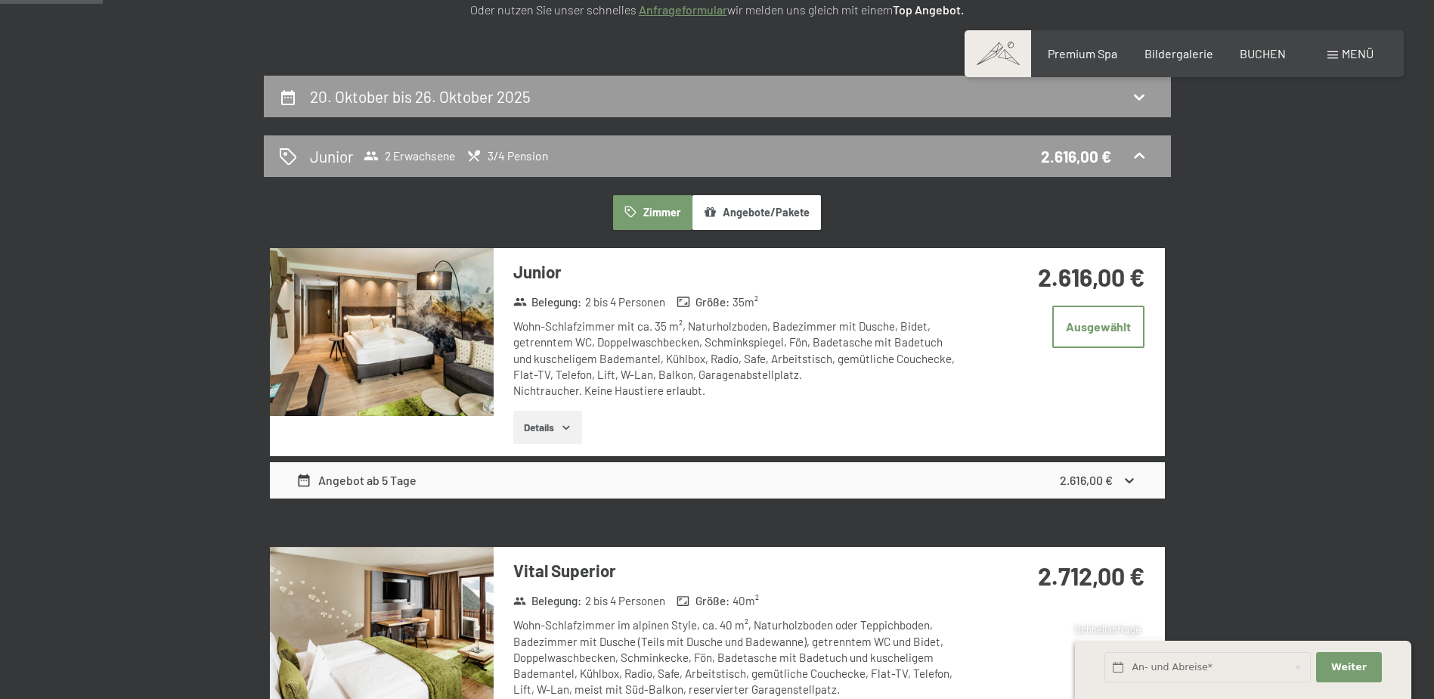
click at [315, 477] on div "Angebot ab 5 Tage" at bounding box center [356, 480] width 120 height 18
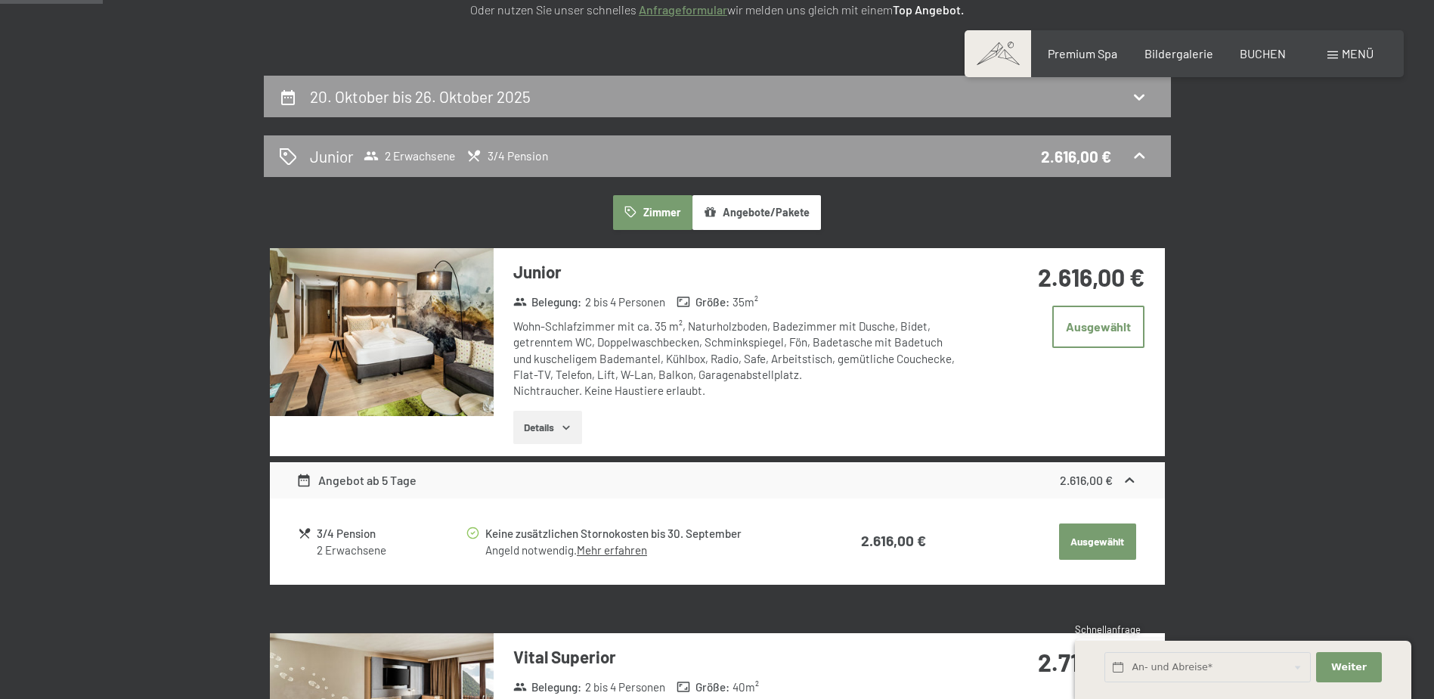
click at [1071, 549] on button "Ausgewählt" at bounding box center [1097, 541] width 77 height 36
